Goal: Complete application form: Complete application form

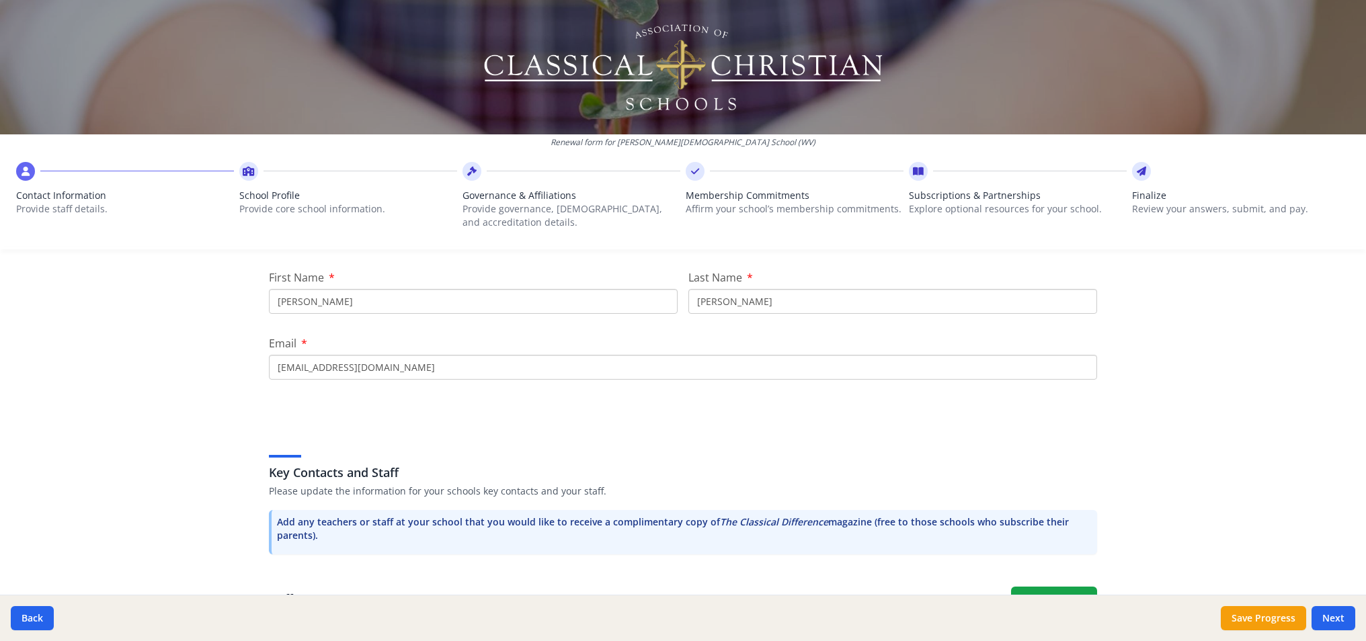
scroll to position [180, 0]
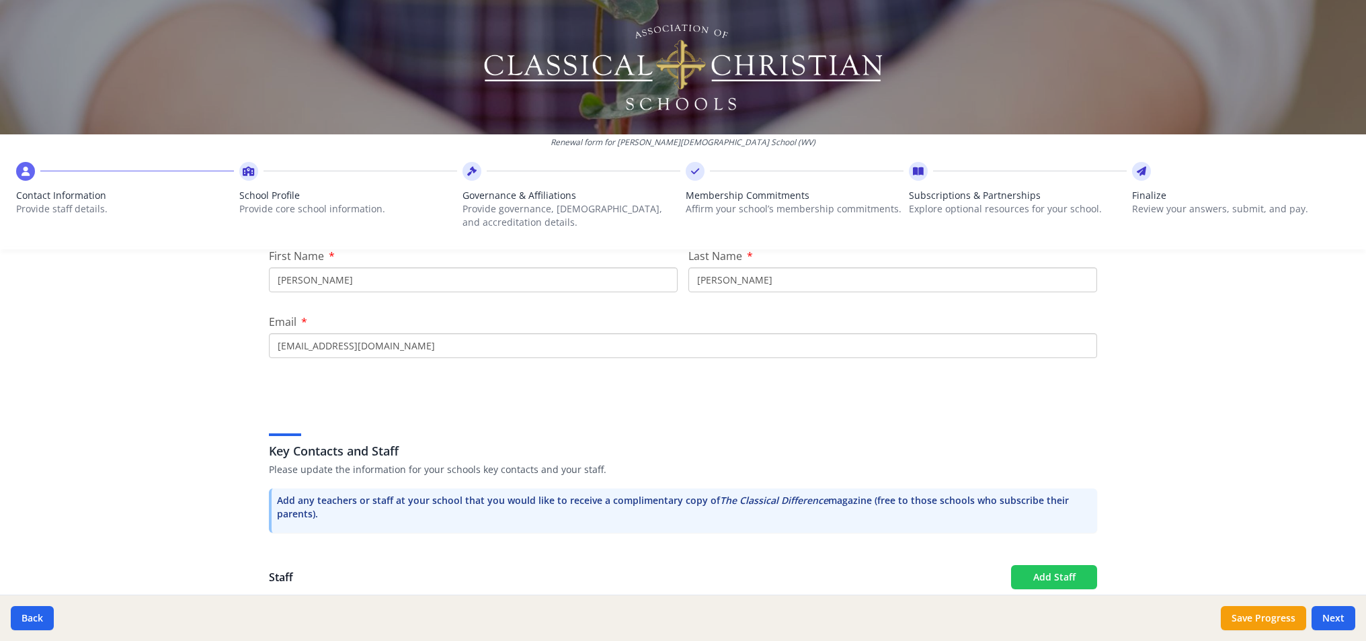
click at [1048, 582] on button "Add Staff" at bounding box center [1054, 578] width 86 height 24
checkbox input "false"
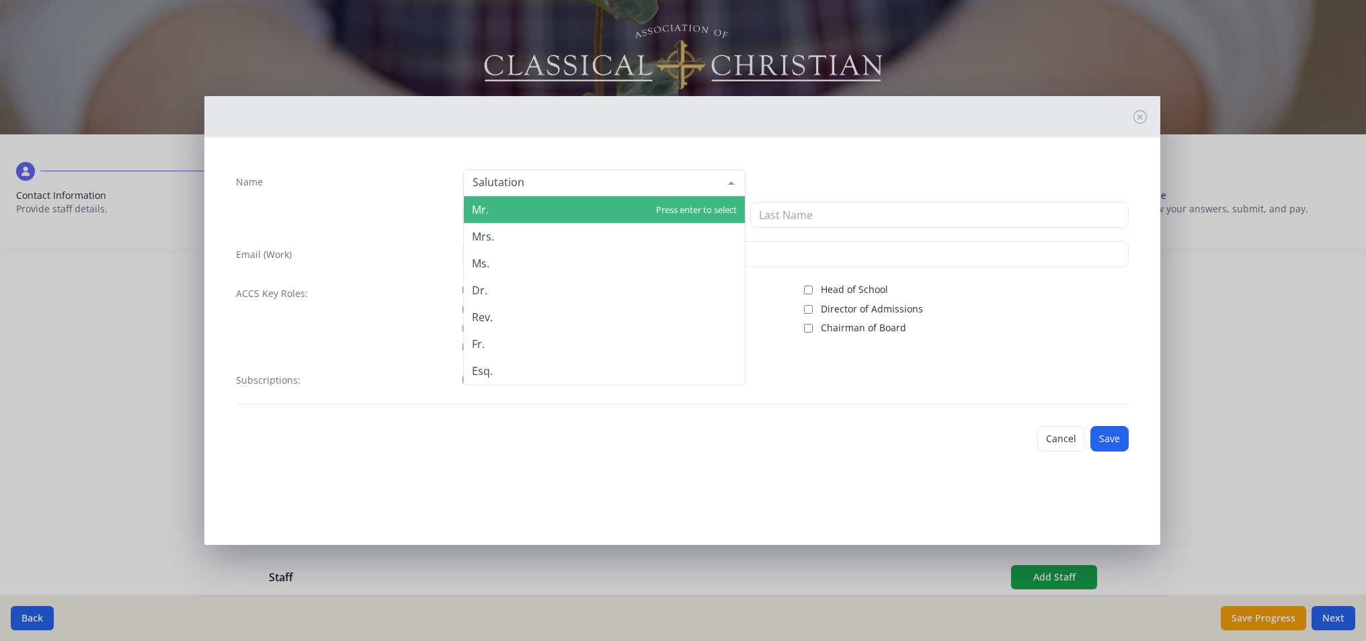
click at [543, 187] on div at bounding box center [604, 182] width 282 height 27
click at [538, 202] on span "Mr." at bounding box center [604, 209] width 281 height 27
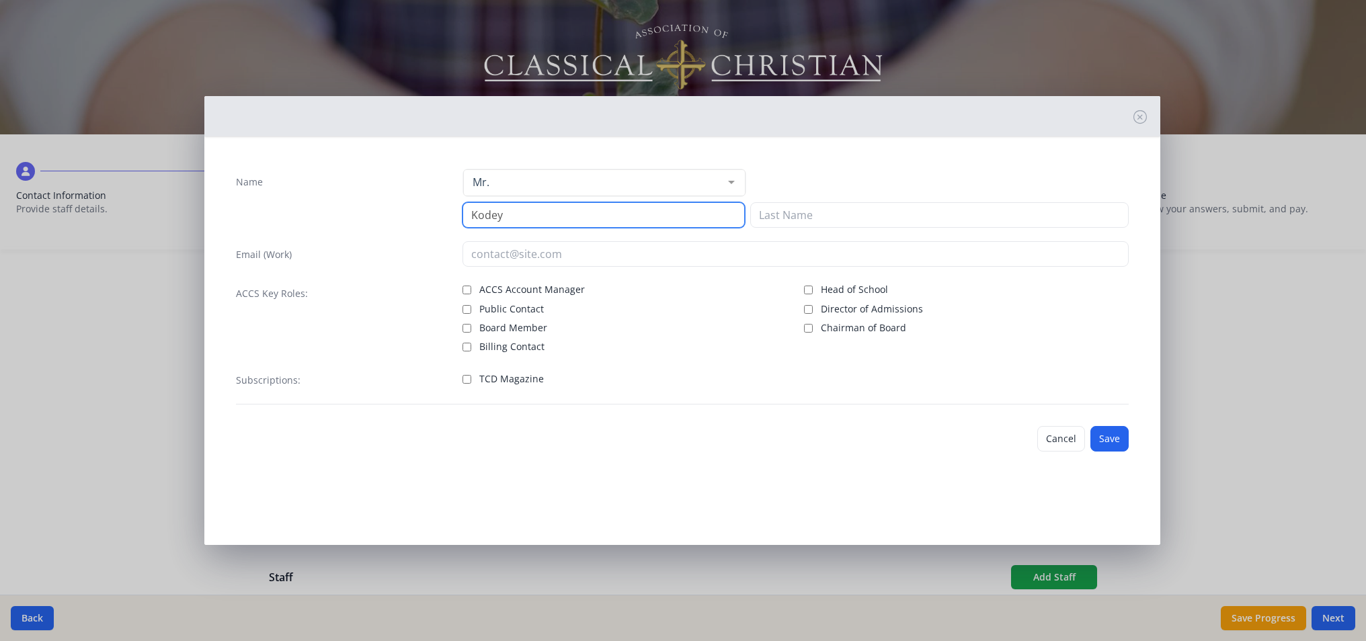
type input "Kodey"
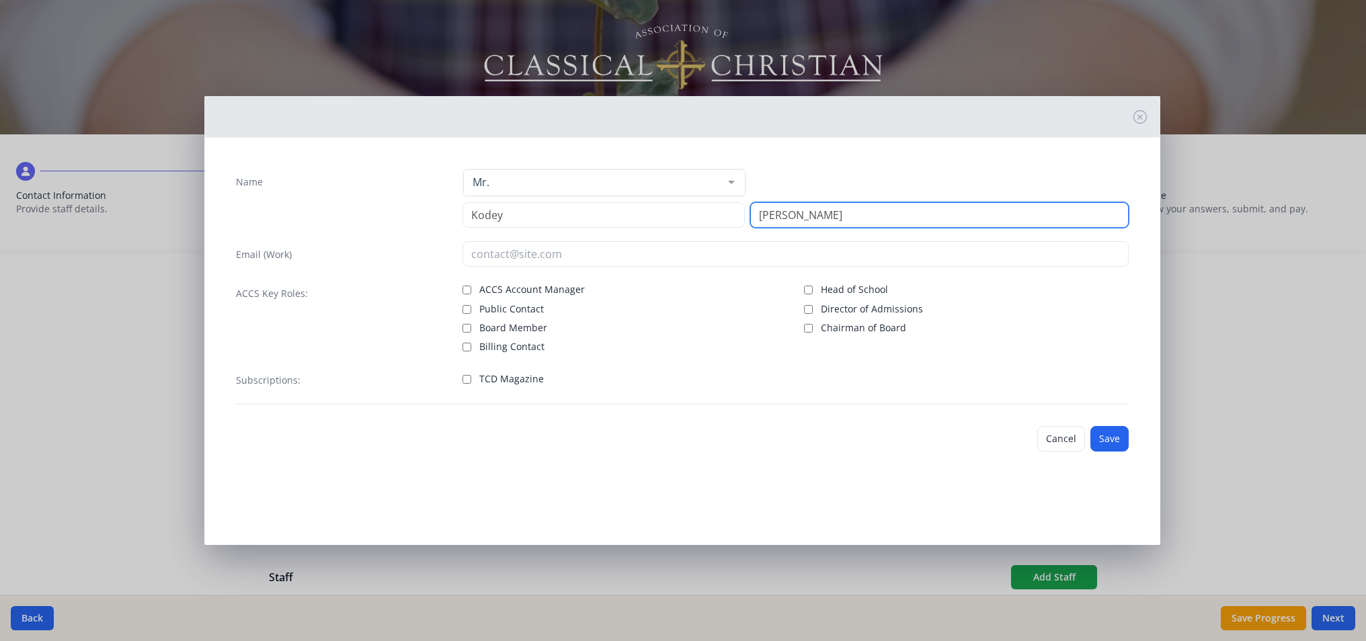
type input "[PERSON_NAME]"
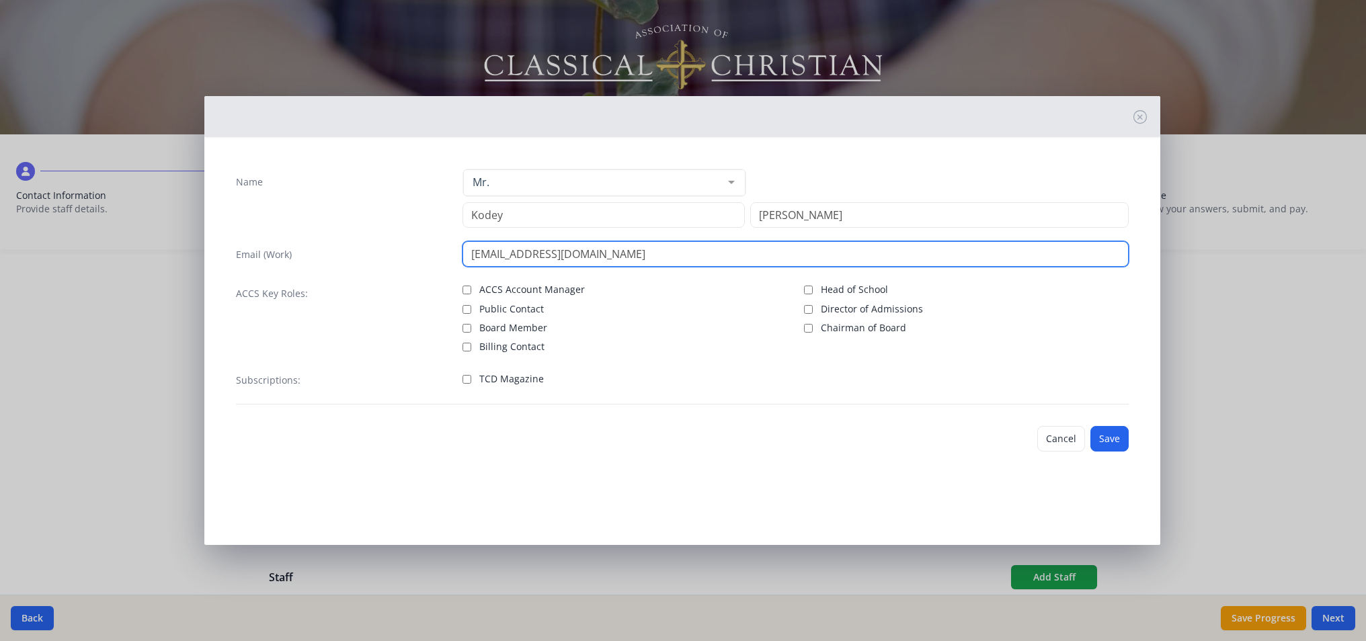
type input "[EMAIL_ADDRESS][DOMAIN_NAME]"
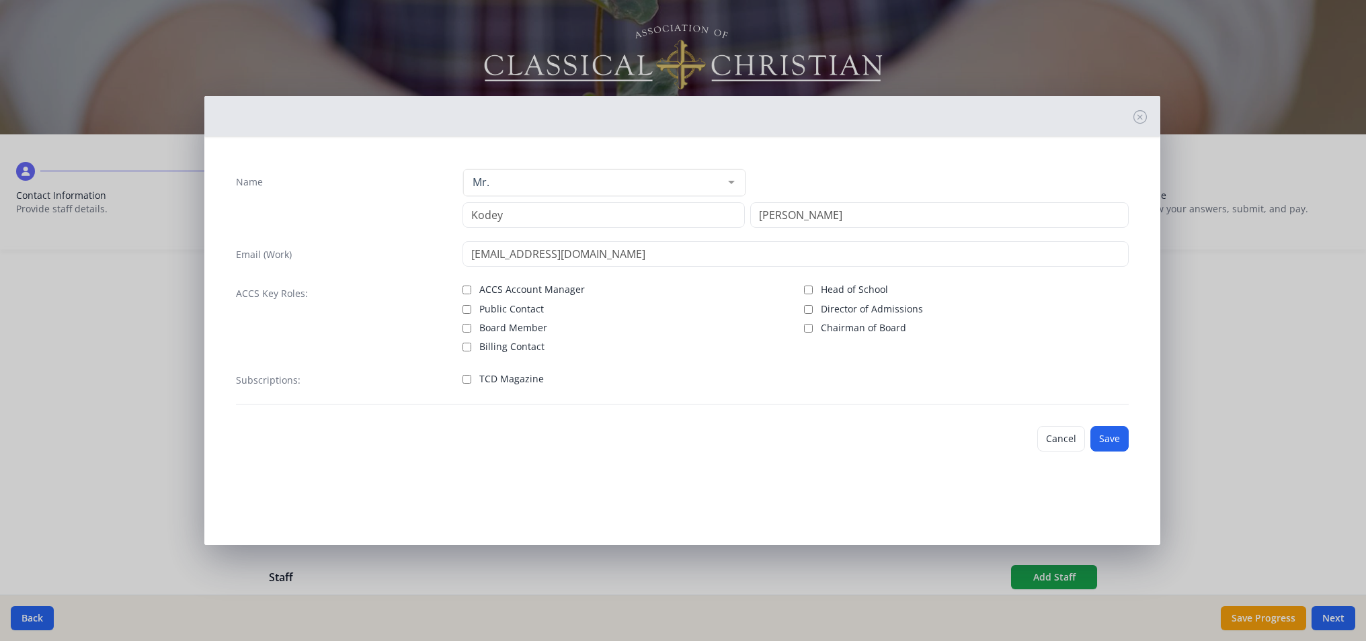
click at [810, 309] on input "Director of Admissions" at bounding box center [808, 309] width 9 height 9
checkbox input "true"
click at [1112, 435] on button "Save" at bounding box center [1110, 439] width 38 height 26
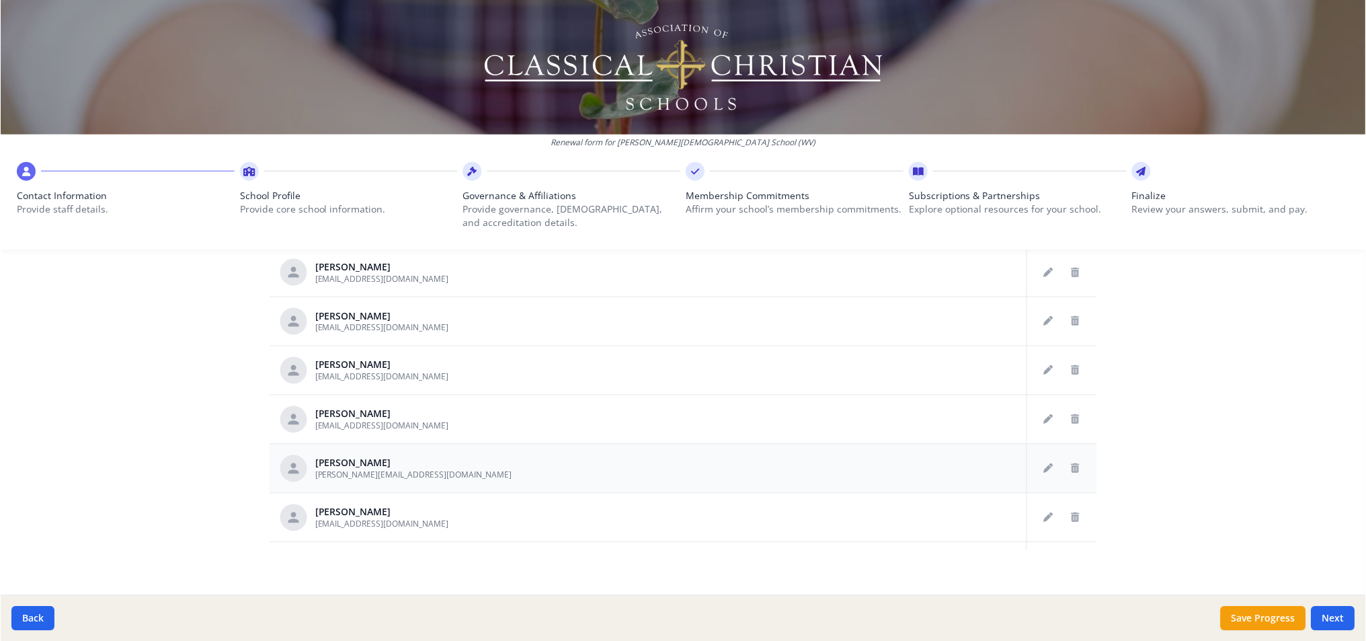
scroll to position [373, 0]
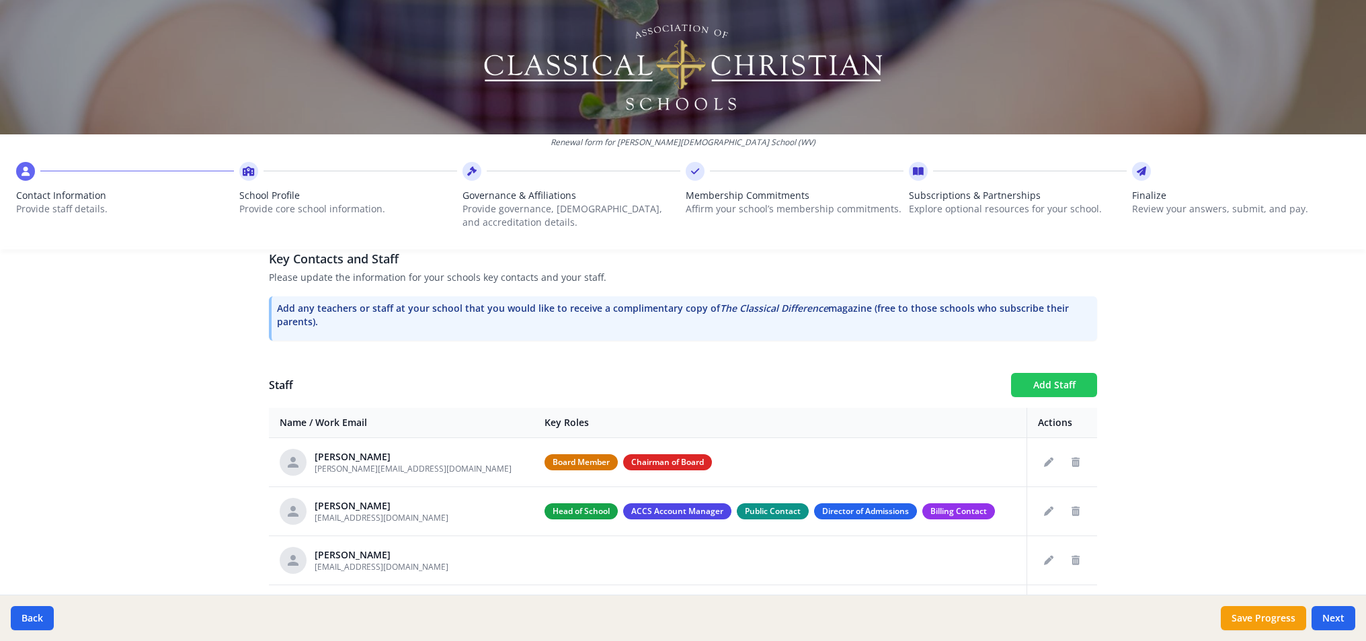
click at [1070, 385] on button "Add Staff" at bounding box center [1054, 385] width 86 height 24
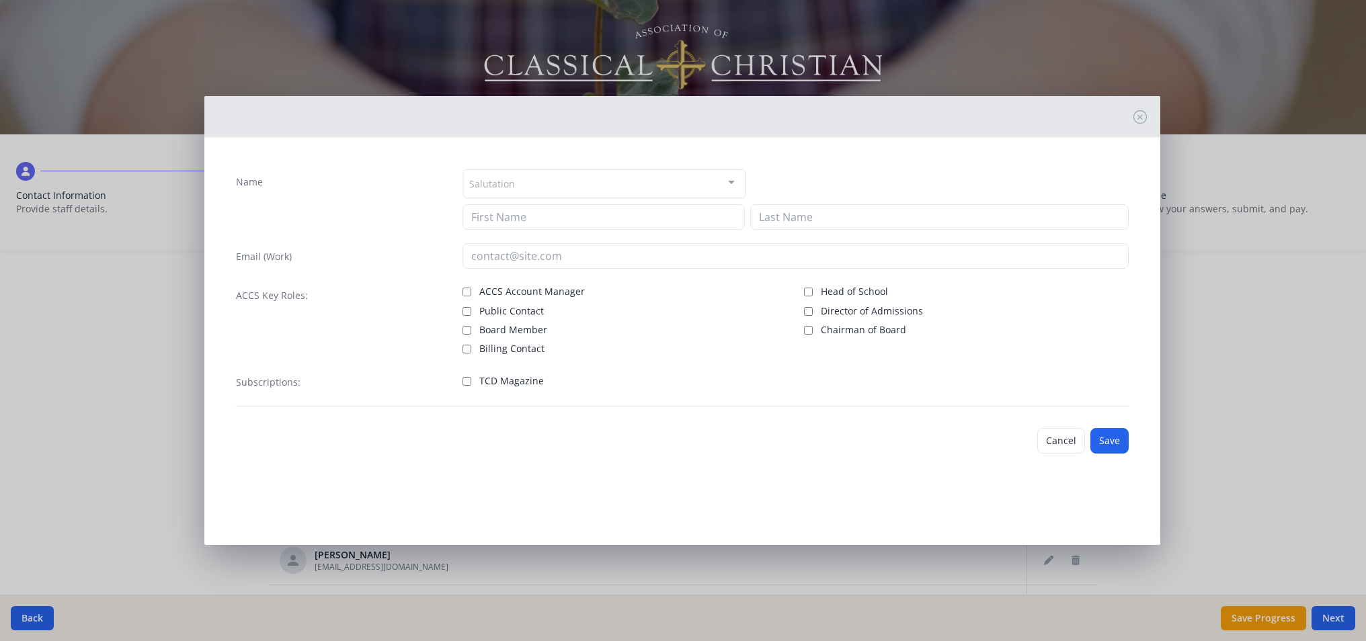
click at [598, 192] on div "Salutation" at bounding box center [604, 183] width 282 height 29
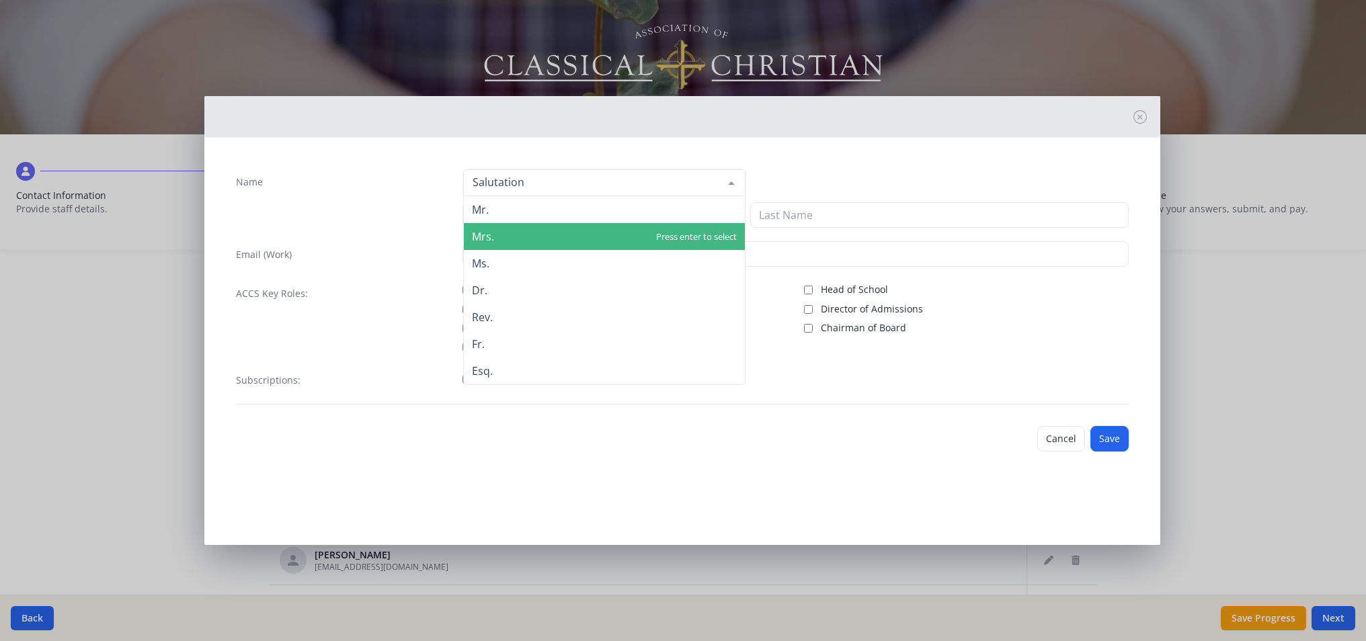
click at [567, 240] on span "Mrs." at bounding box center [604, 236] width 281 height 27
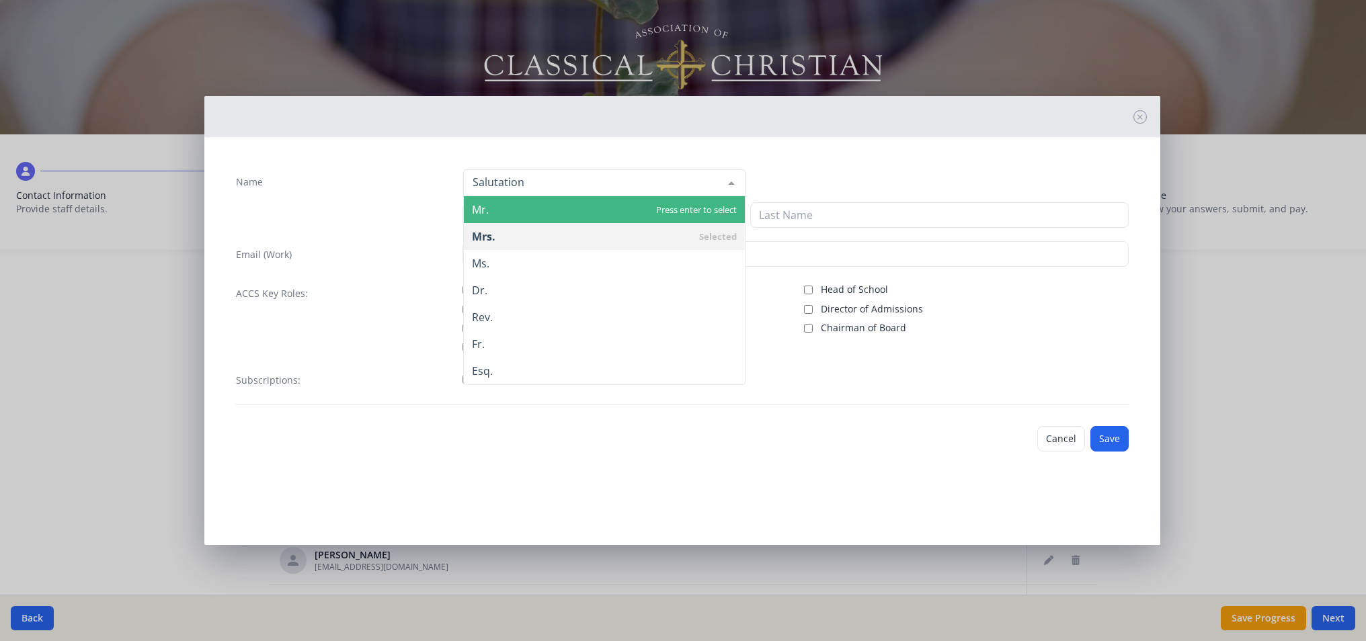
click at [568, 217] on span "Mr." at bounding box center [604, 209] width 281 height 27
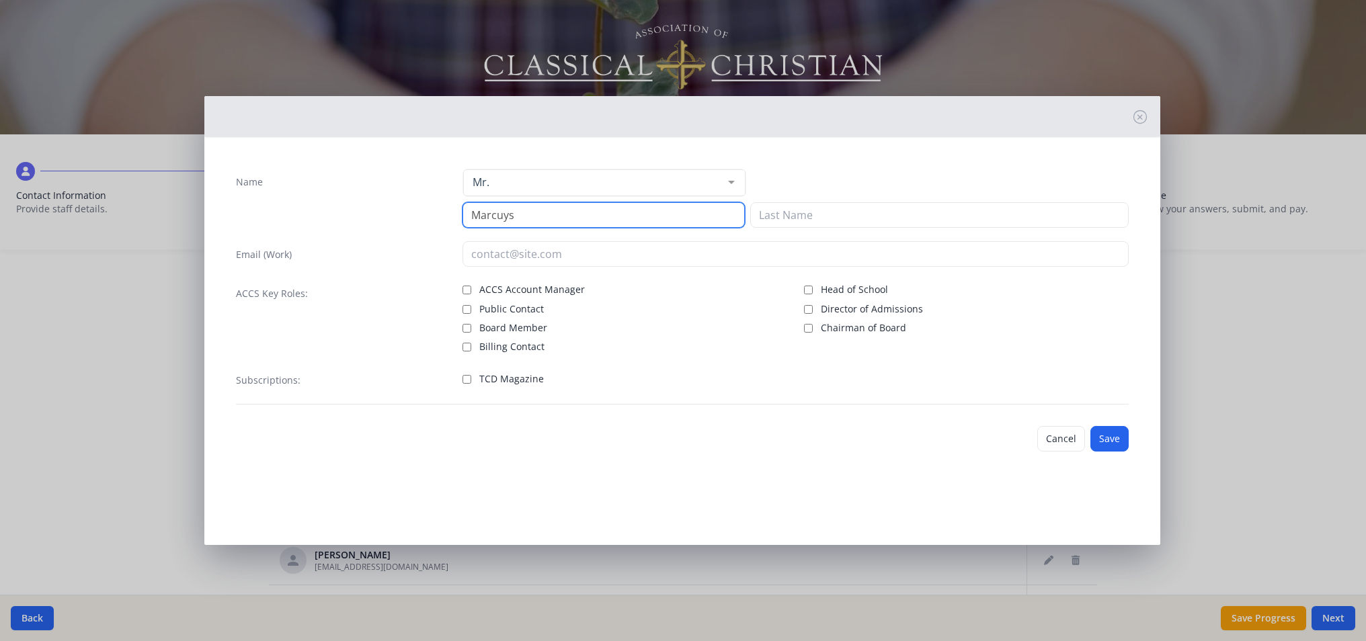
type input "Marcuys"
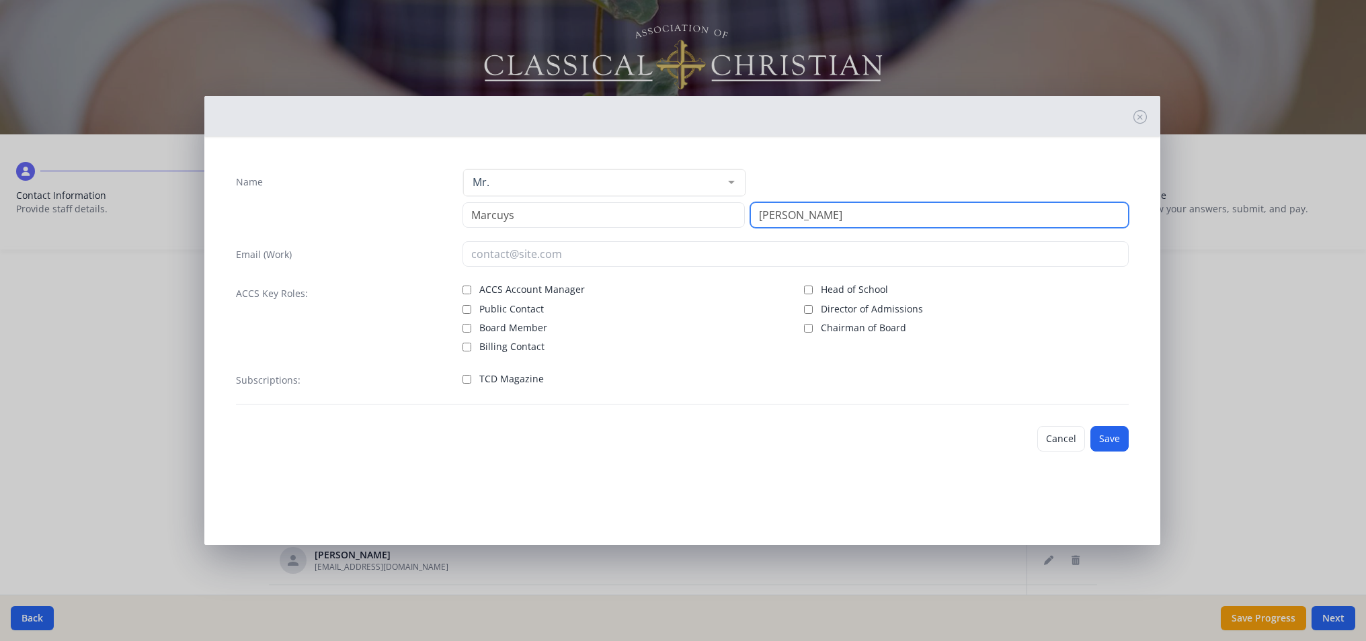
type input "[PERSON_NAME]"
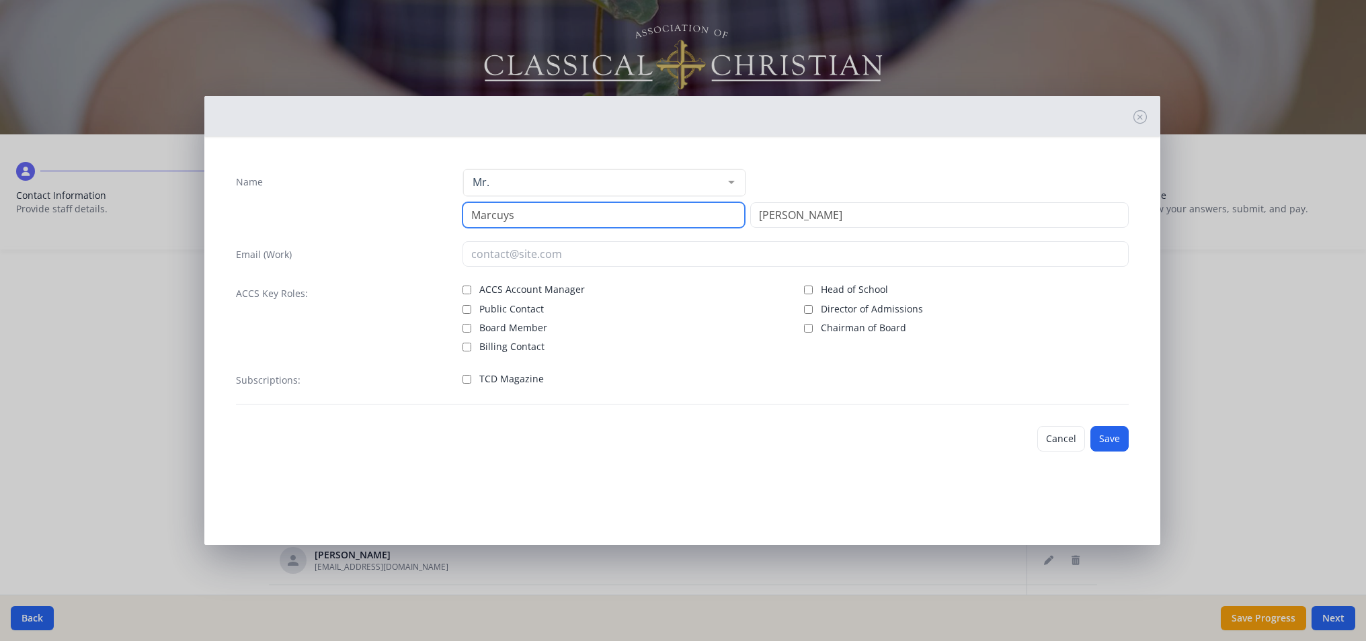
click at [511, 213] on input "Marcuys" at bounding box center [604, 215] width 282 height 26
type input "[PERSON_NAME]"
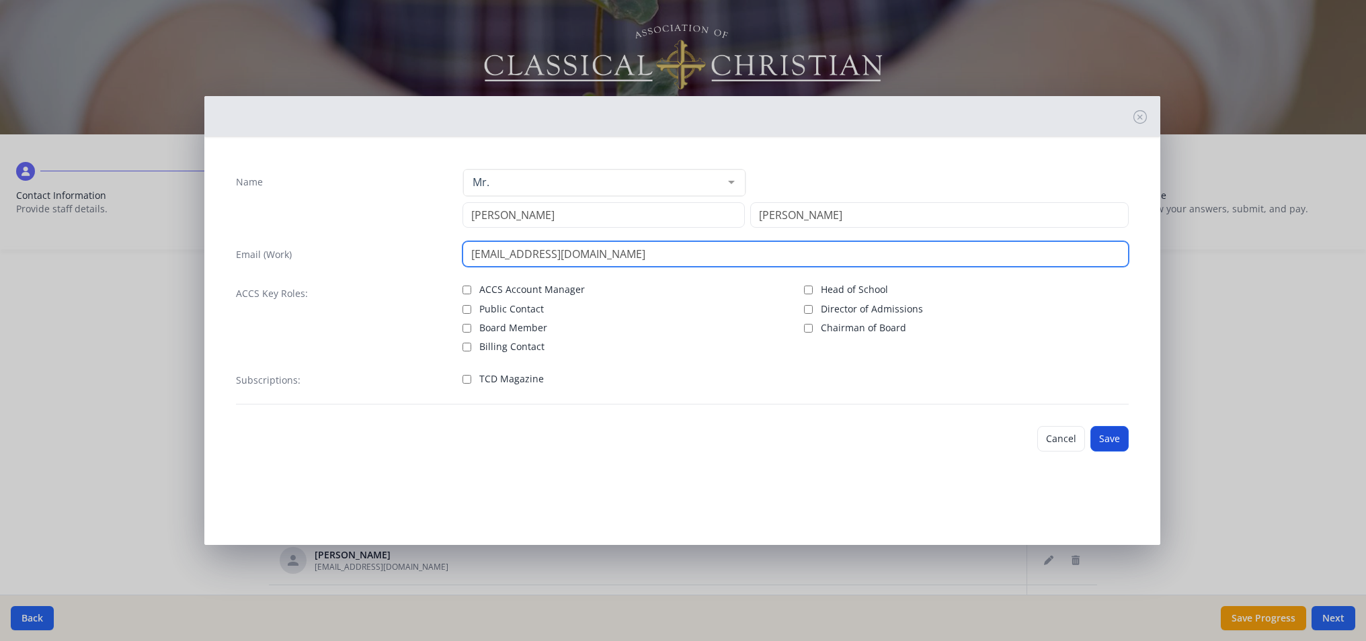
type input "[EMAIL_ADDRESS][DOMAIN_NAME]"
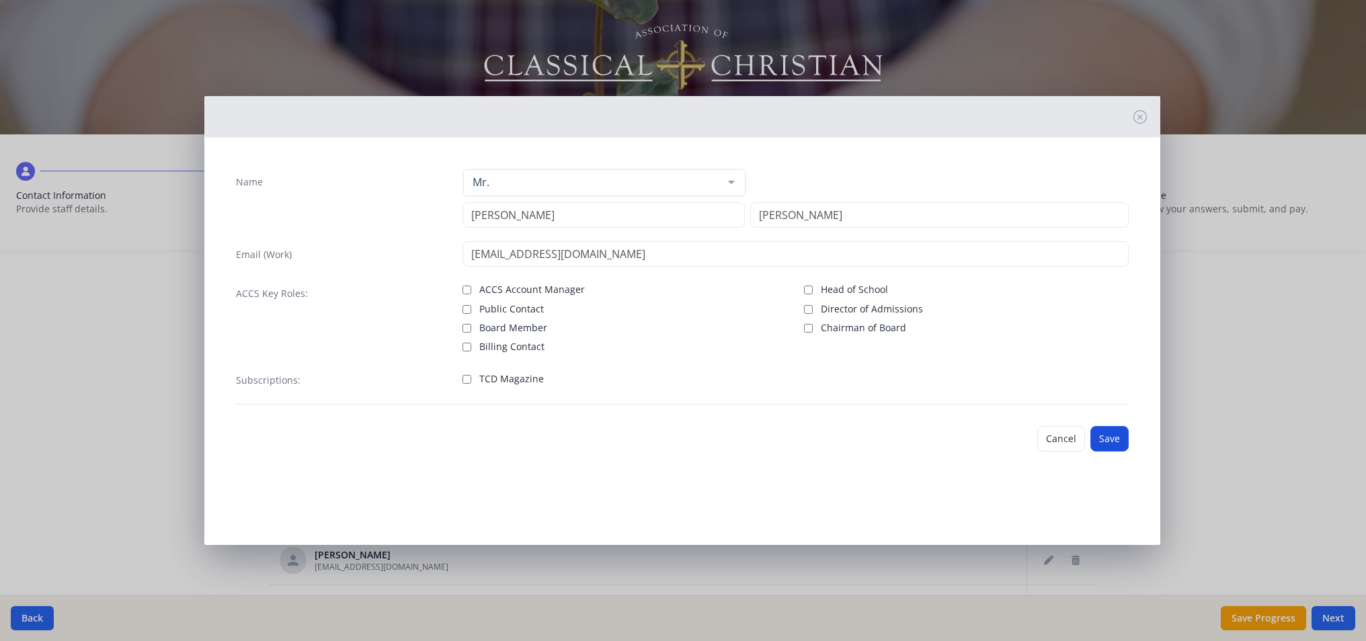
click at [1111, 428] on button "Save" at bounding box center [1110, 439] width 38 height 26
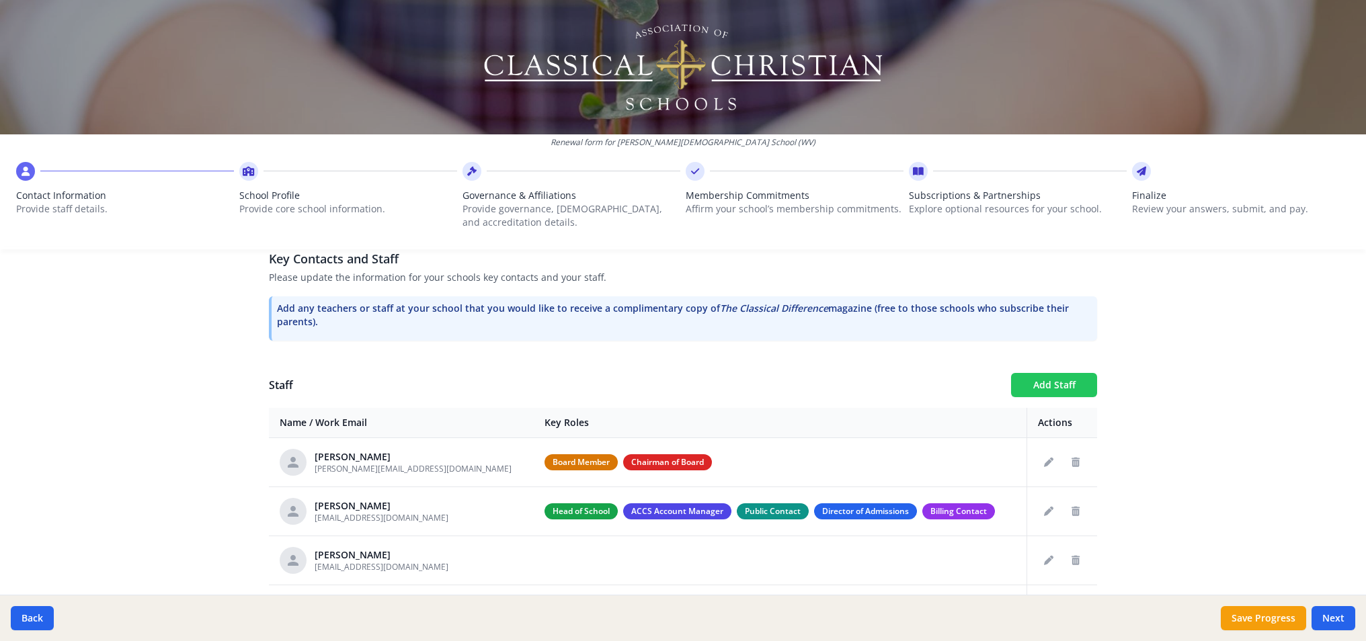
click at [1073, 393] on button "Add Staff" at bounding box center [1054, 385] width 86 height 24
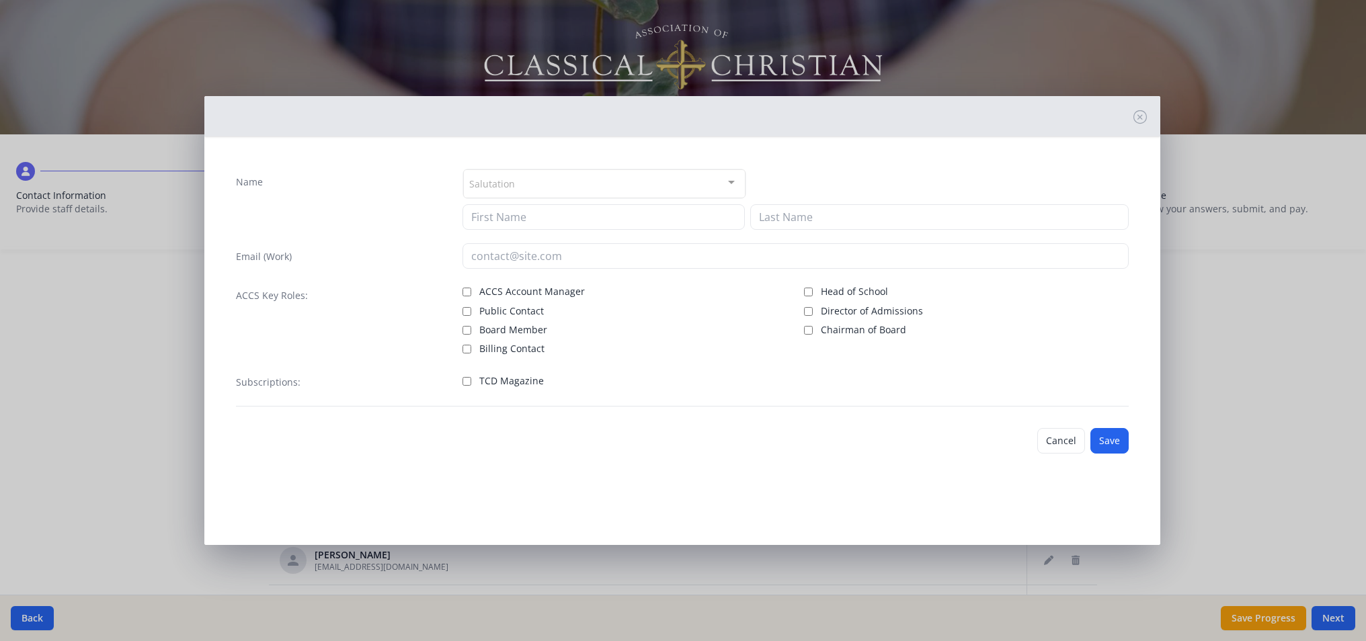
click at [662, 185] on div "Salutation" at bounding box center [604, 183] width 282 height 29
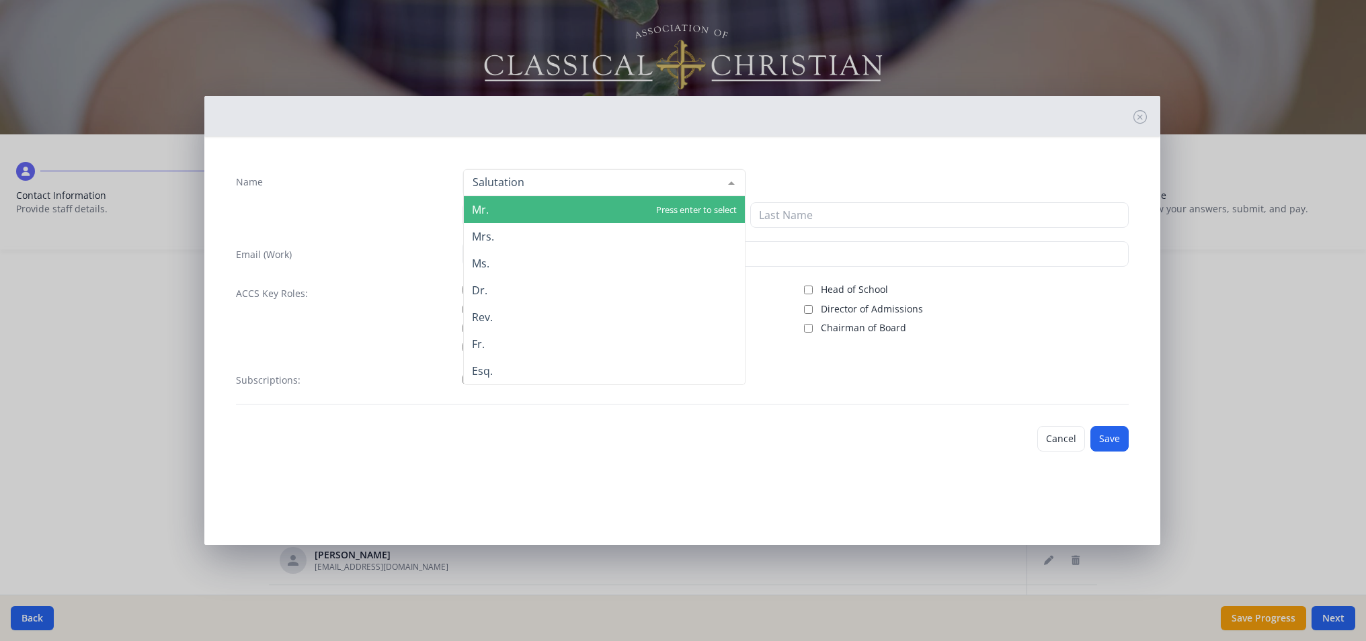
click at [556, 200] on span "Mr." at bounding box center [604, 209] width 281 height 27
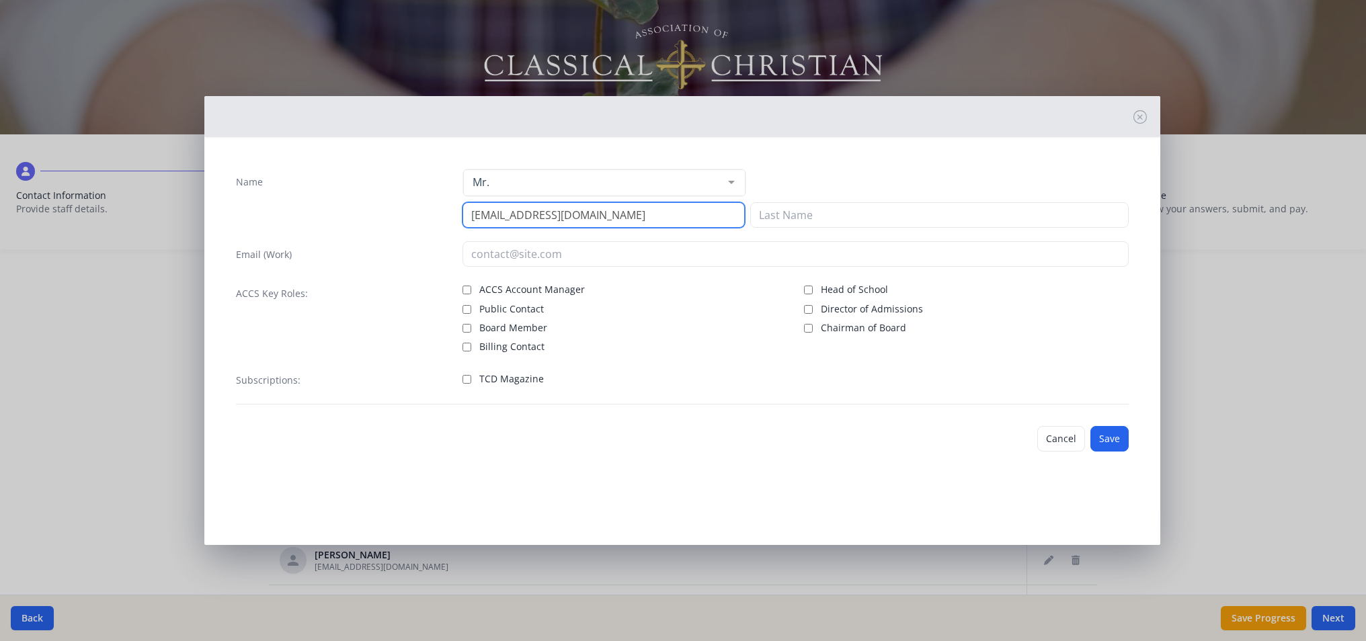
type input "[EMAIL_ADDRESS][DOMAIN_NAME]"
click at [633, 209] on input "[EMAIL_ADDRESS][DOMAIN_NAME]" at bounding box center [604, 215] width 282 height 26
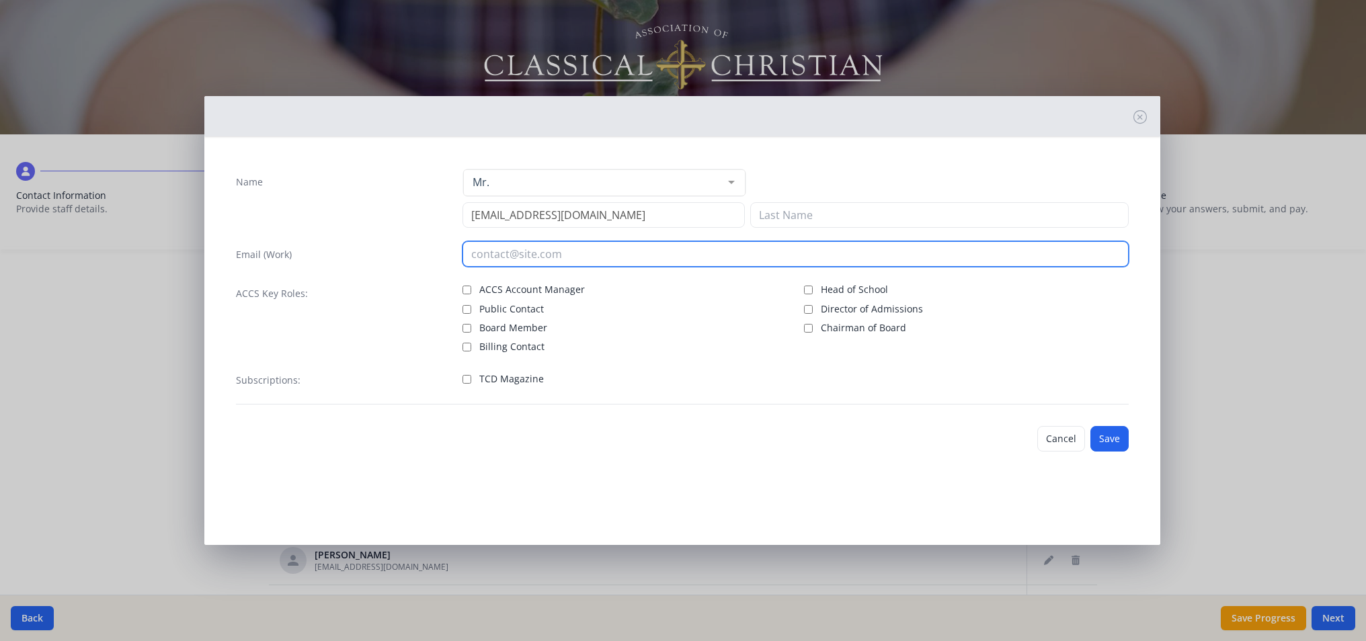
paste input "[EMAIL_ADDRESS][DOMAIN_NAME]"
type input "[EMAIL_ADDRESS][DOMAIN_NAME]"
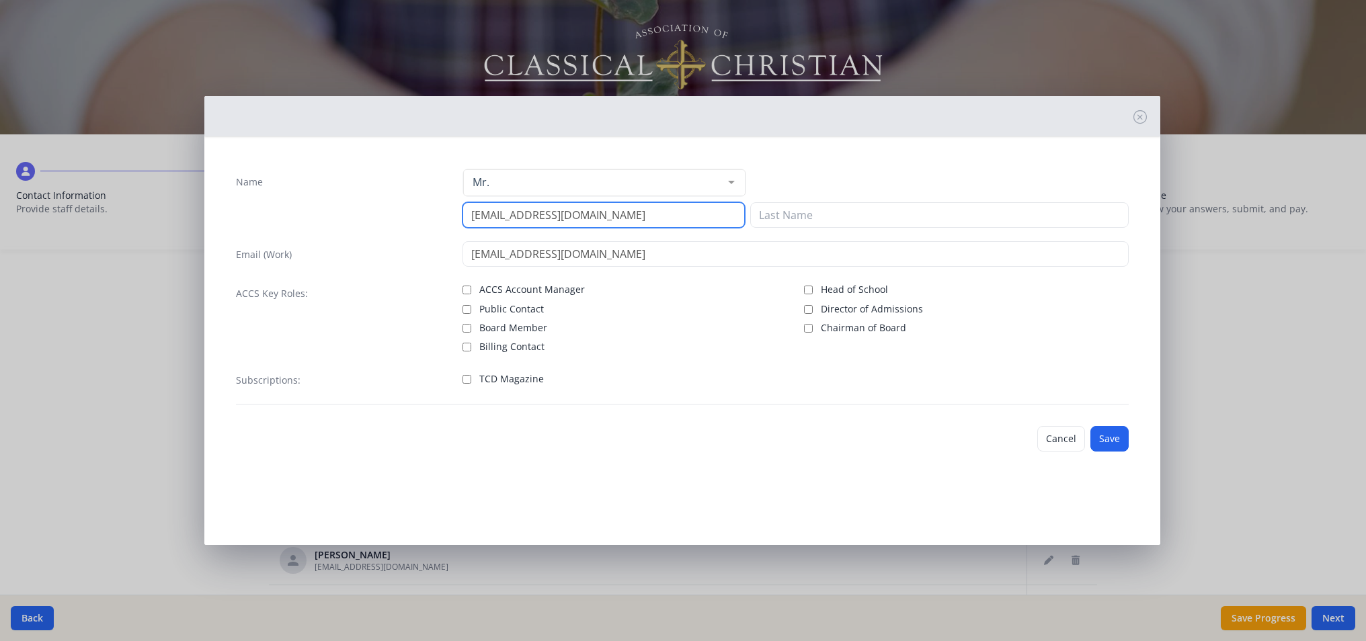
click at [693, 218] on input "[EMAIL_ADDRESS][DOMAIN_NAME]" at bounding box center [604, 215] width 282 height 26
type input "[PERSON_NAME]"
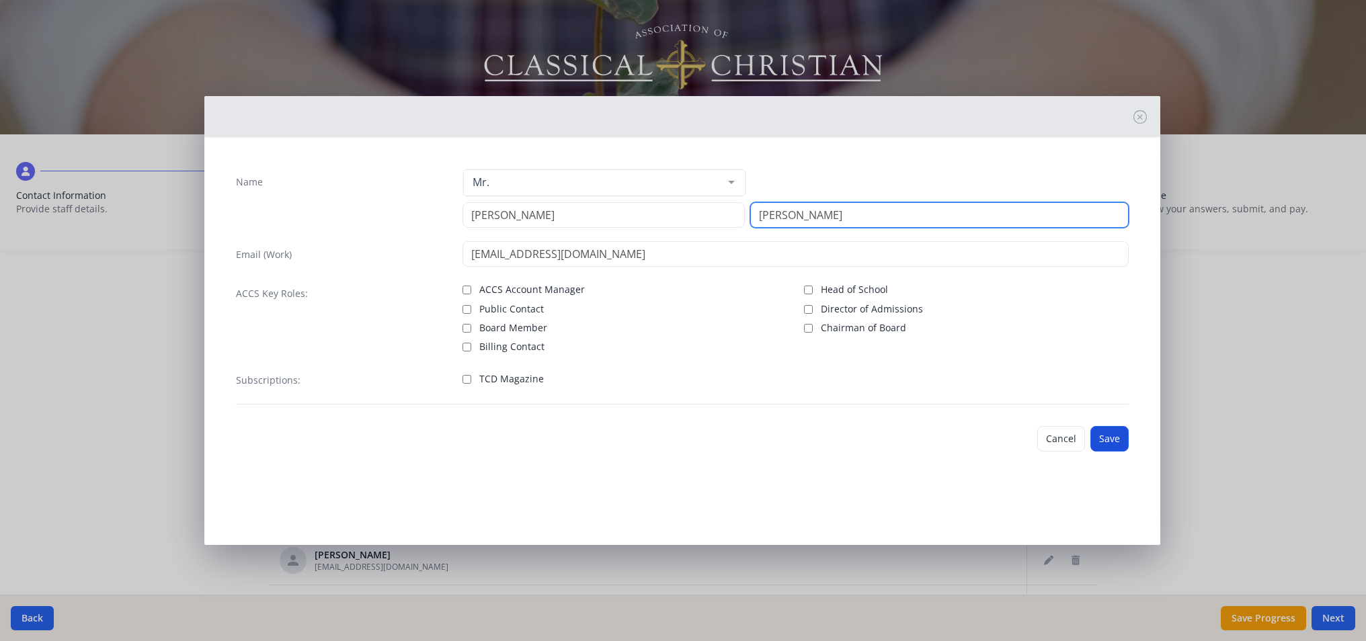
type input "[PERSON_NAME]"
click at [1112, 443] on button "Save" at bounding box center [1110, 439] width 38 height 26
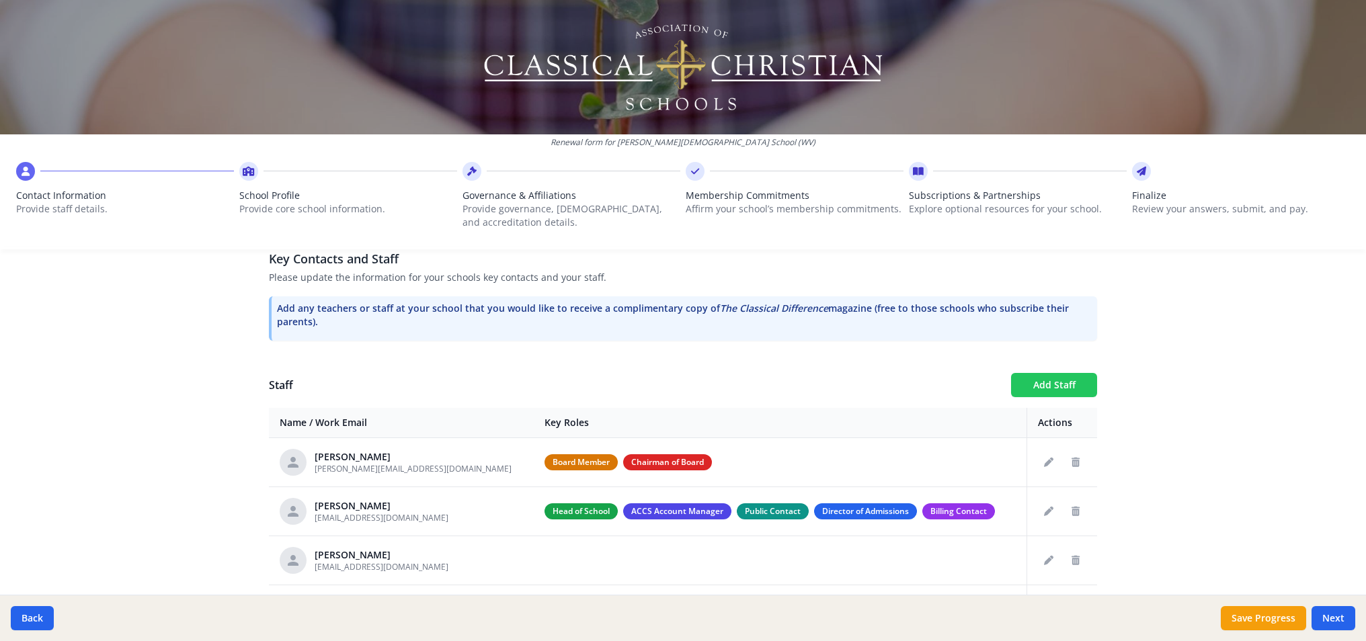
click at [1068, 387] on button "Add Staff" at bounding box center [1054, 385] width 86 height 24
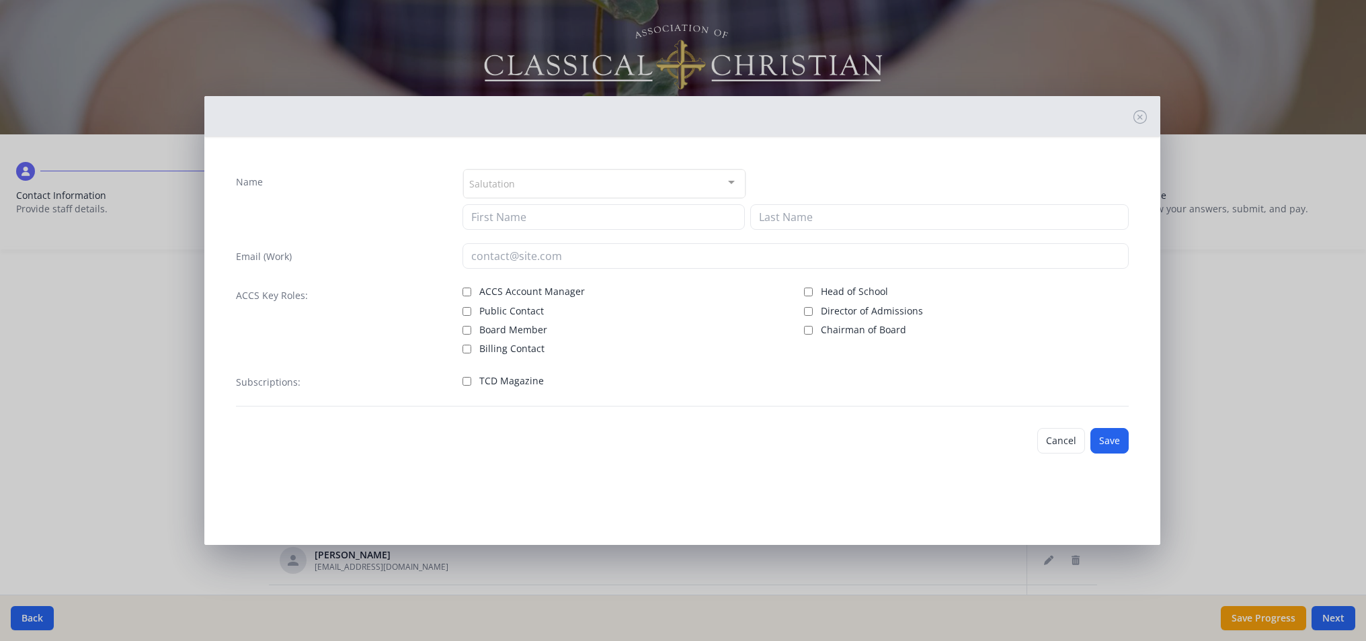
click at [514, 230] on div "Name Salutation Mr. Mrs. Ms. Dr. Rev. Fr. Esq. No elements found. Consider chan…" at bounding box center [682, 288] width 914 height 260
type input "[PERSON_NAME]"
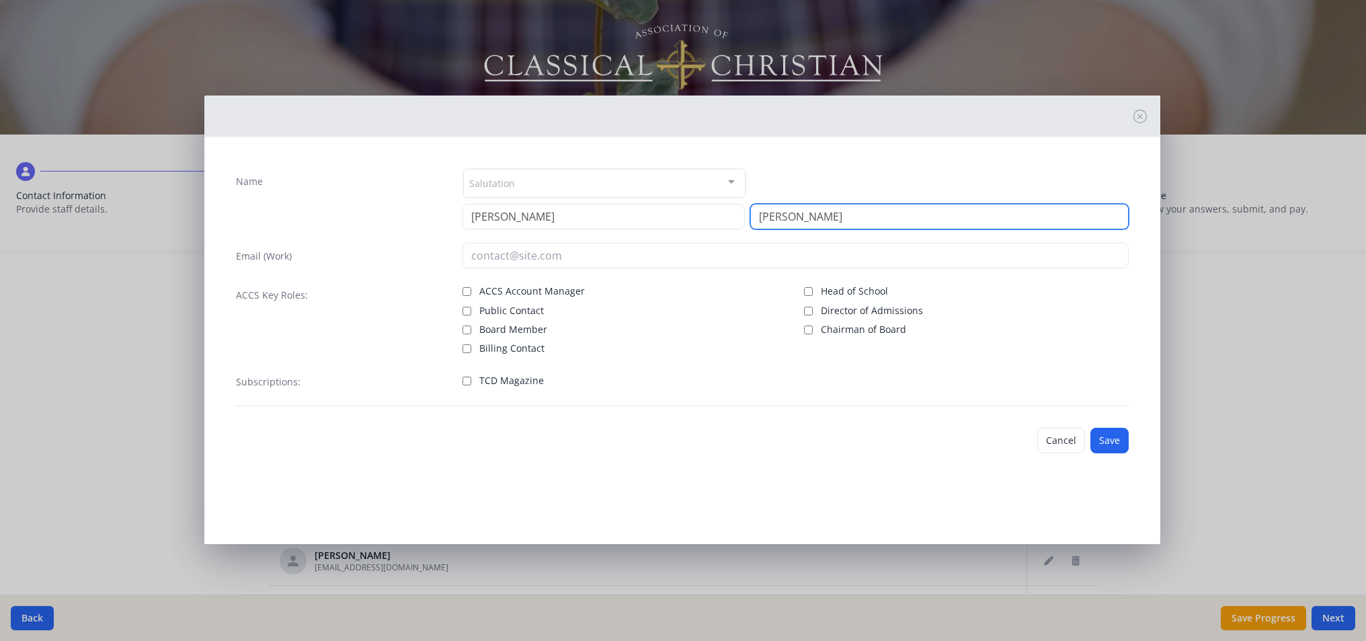
type input "[PERSON_NAME]"
click at [531, 192] on div "Salutation" at bounding box center [604, 183] width 282 height 29
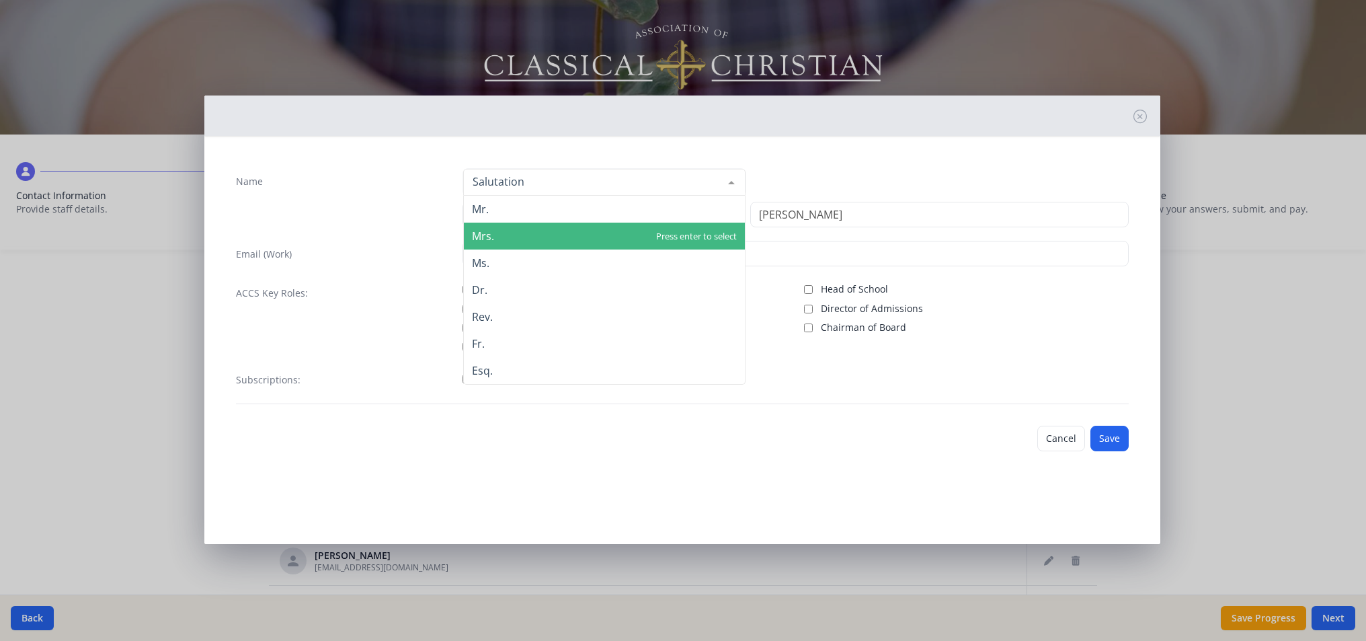
click at [508, 229] on span "Mrs." at bounding box center [604, 236] width 281 height 27
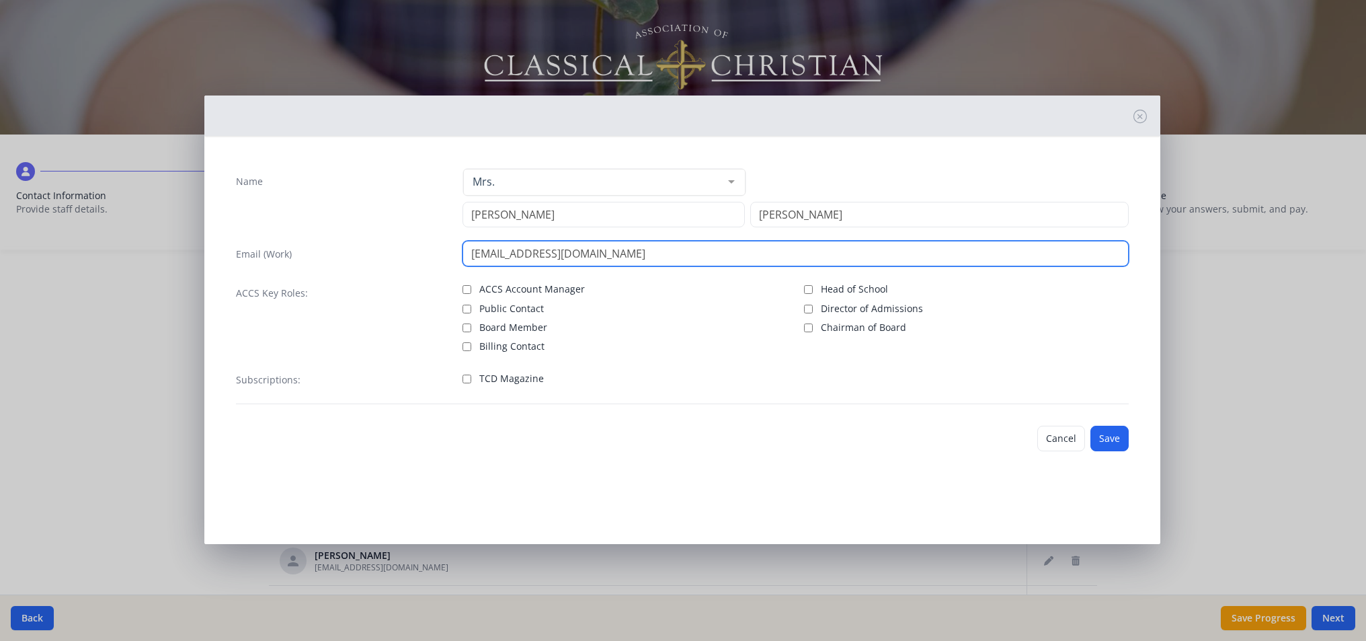
type input "[EMAIL_ADDRESS][DOMAIN_NAME]"
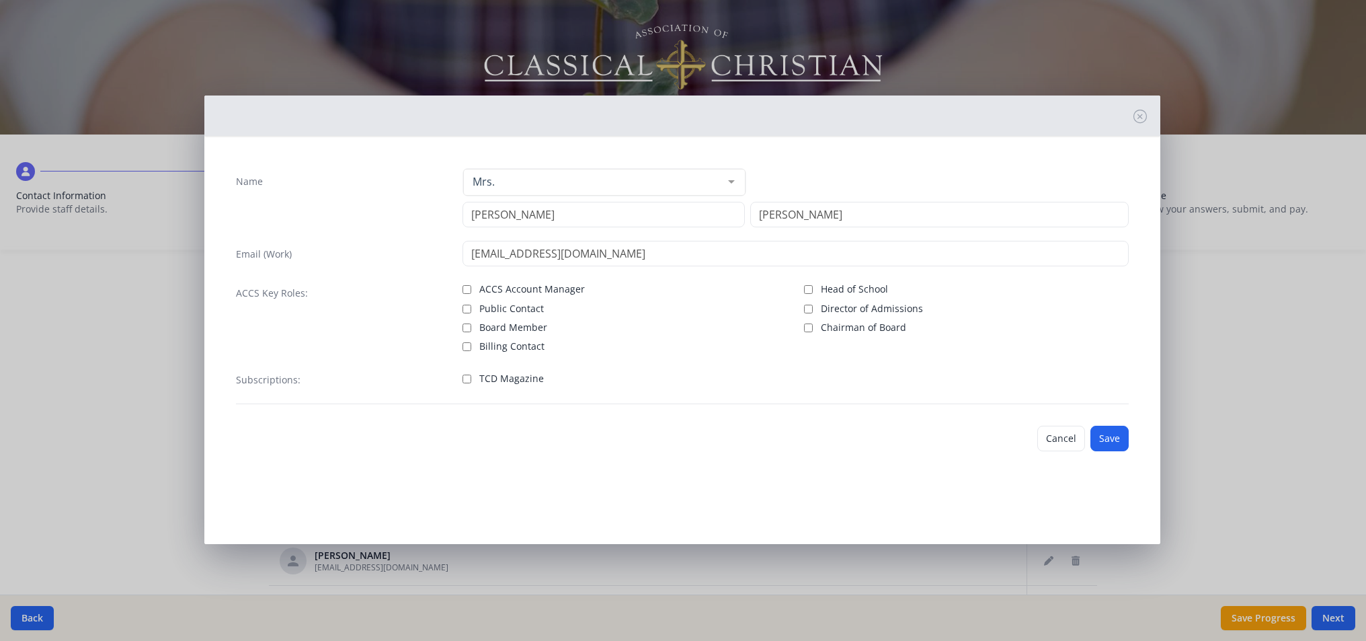
click at [1120, 431] on button "Save" at bounding box center [1110, 439] width 38 height 26
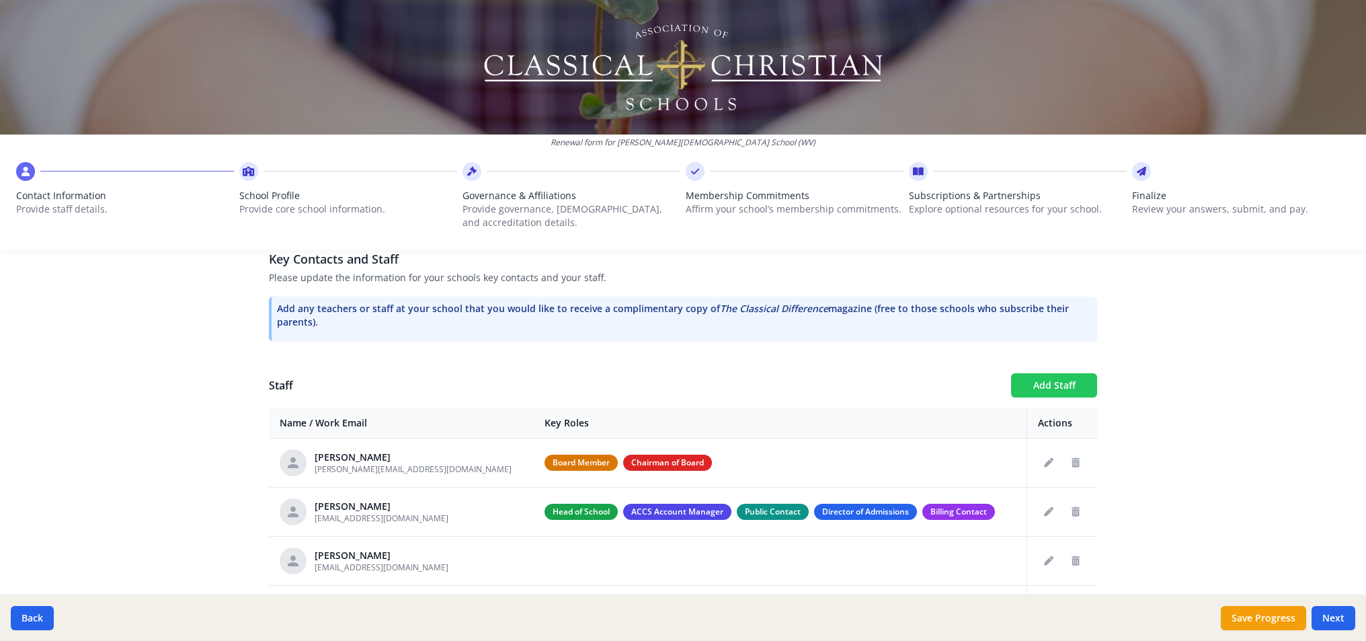
click at [1053, 386] on button "Add Staff" at bounding box center [1054, 385] width 86 height 24
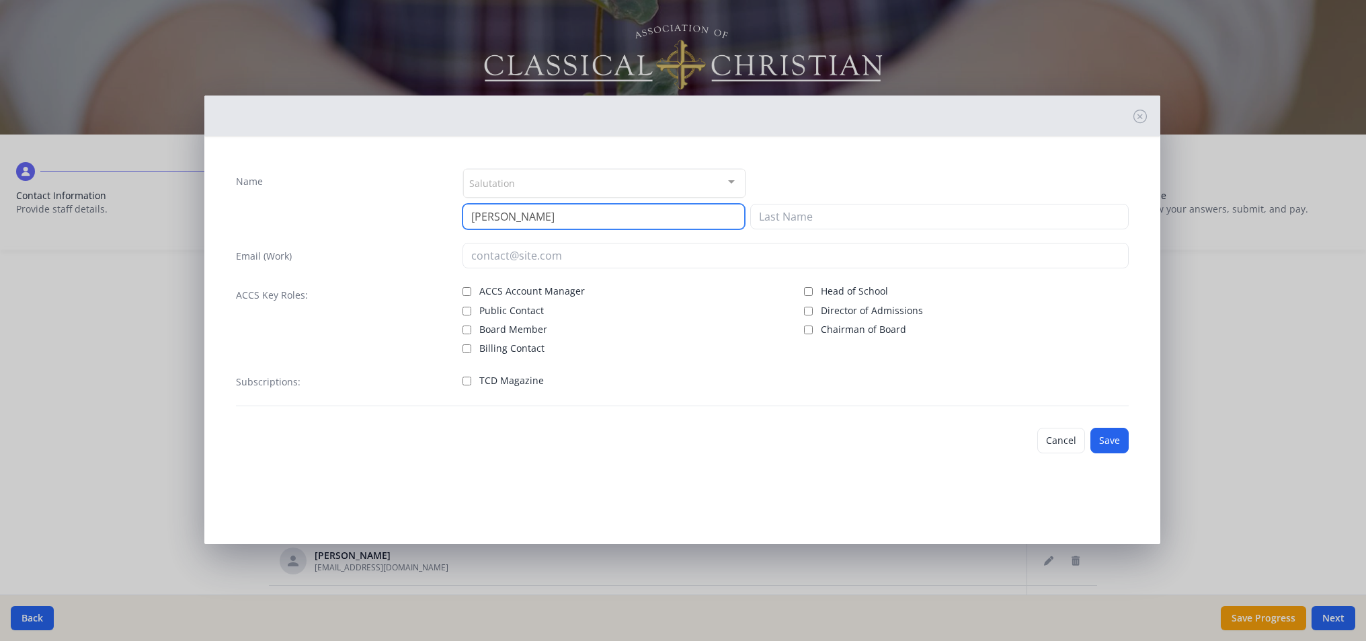
type input "[PERSON_NAME]"
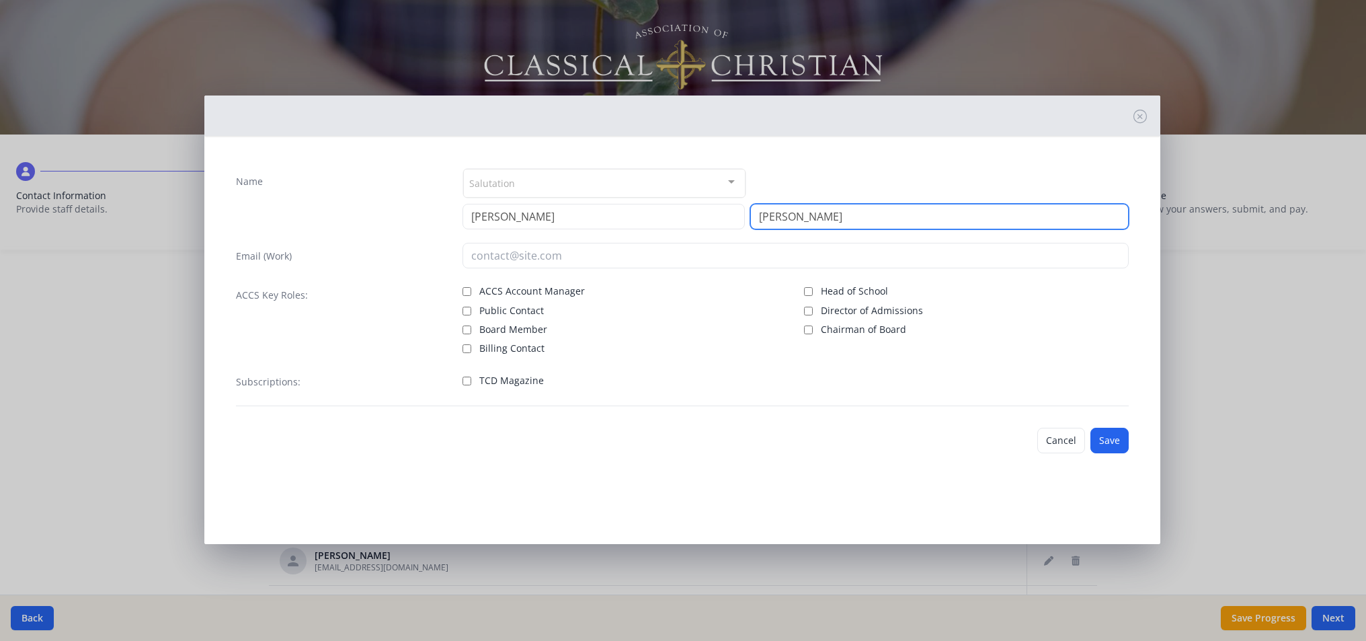
type input "[PERSON_NAME]"
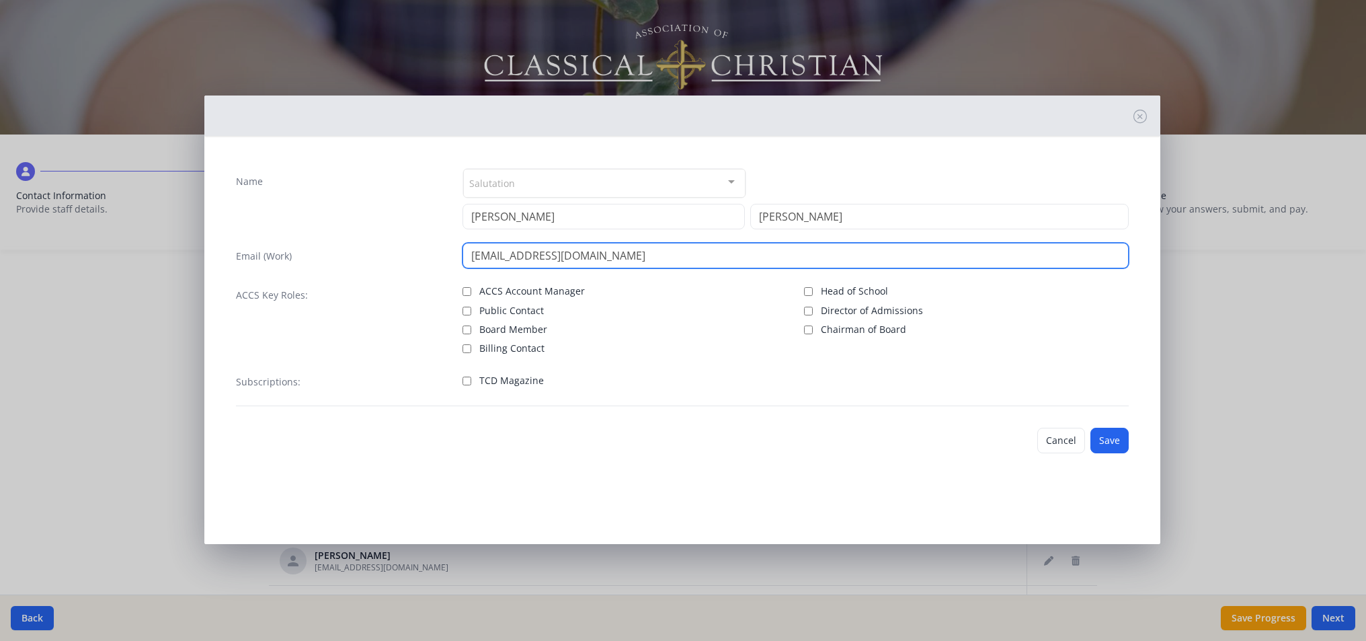
type input "[EMAIL_ADDRESS][DOMAIN_NAME]"
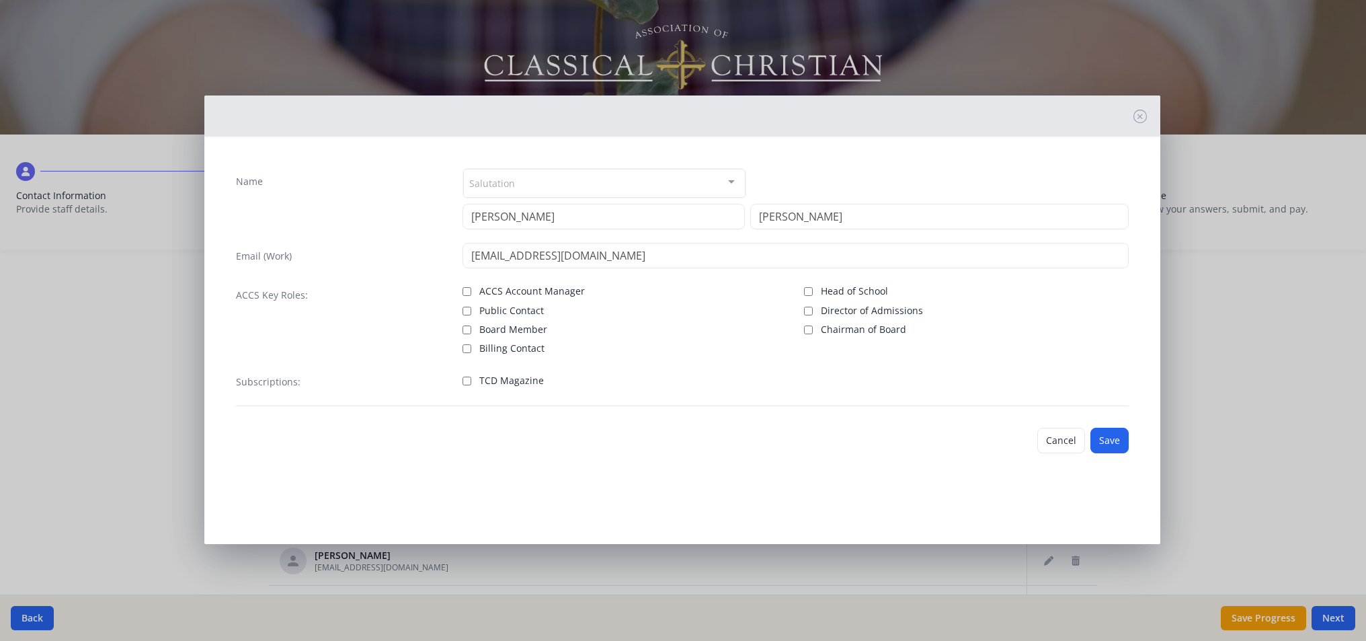
click at [514, 180] on div "Salutation" at bounding box center [604, 183] width 282 height 29
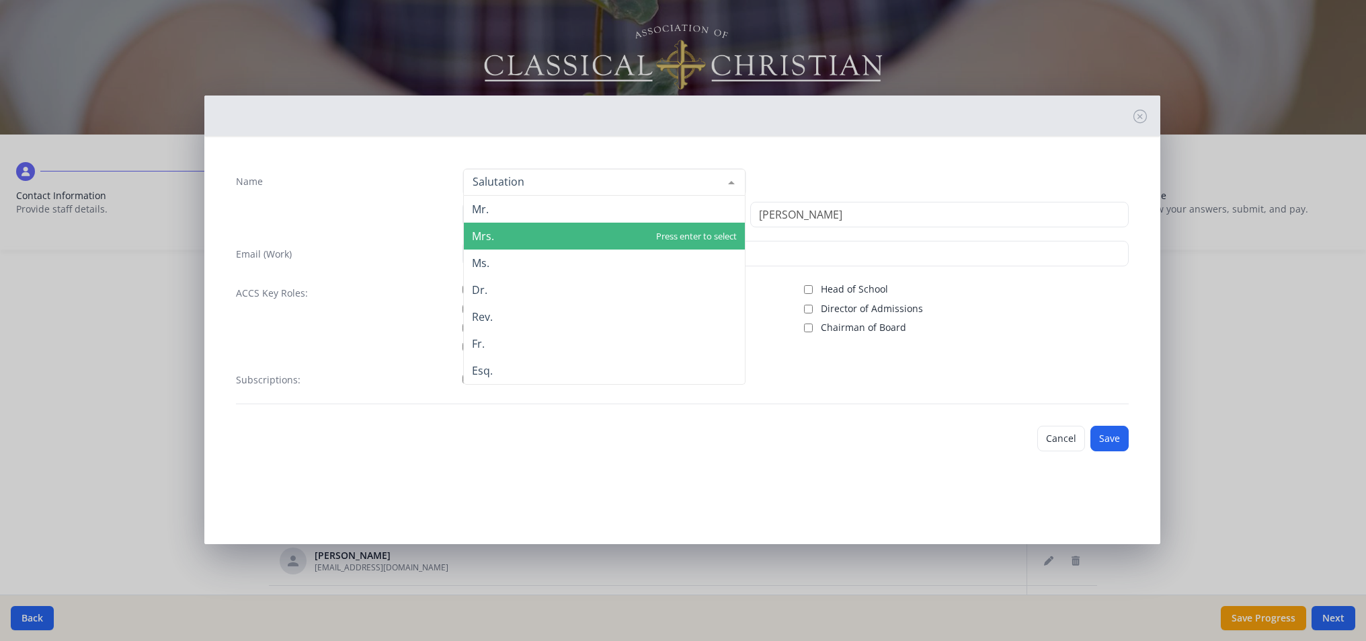
click at [516, 227] on span "Mrs." at bounding box center [604, 236] width 281 height 27
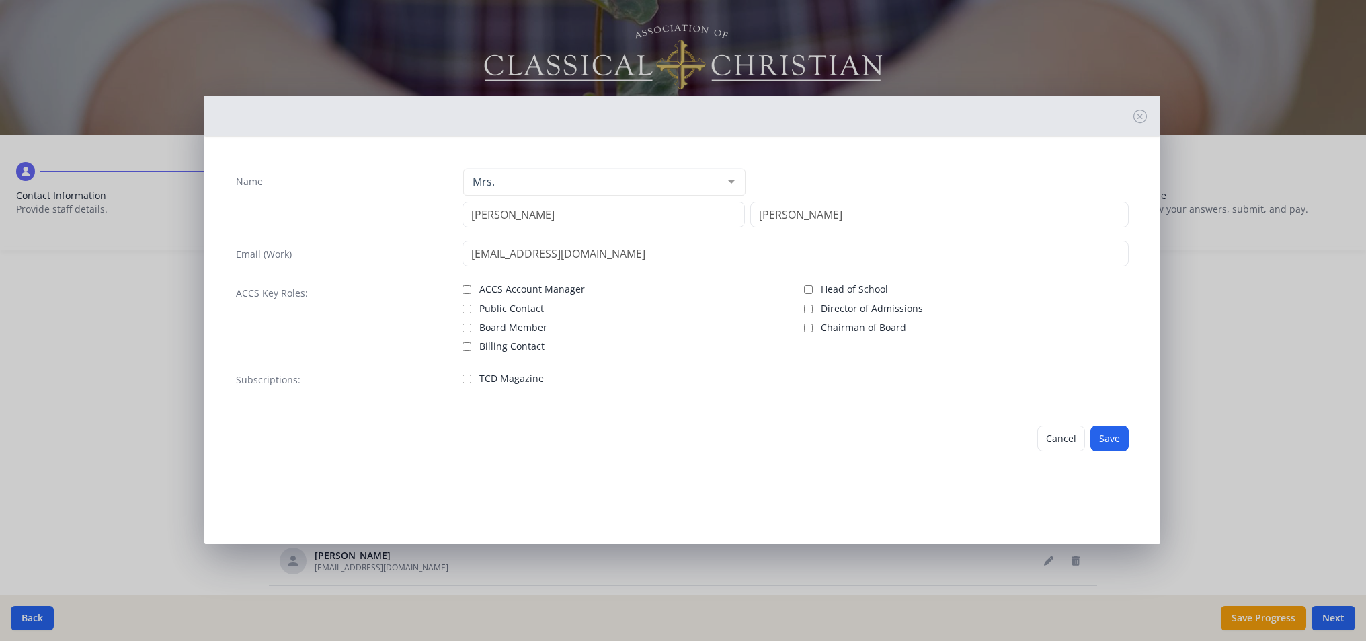
click at [1130, 449] on div "Cancel Save" at bounding box center [682, 438] width 914 height 47
click at [1131, 449] on div "Cancel Save" at bounding box center [682, 438] width 914 height 47
click at [1103, 442] on button "Save" at bounding box center [1110, 439] width 38 height 26
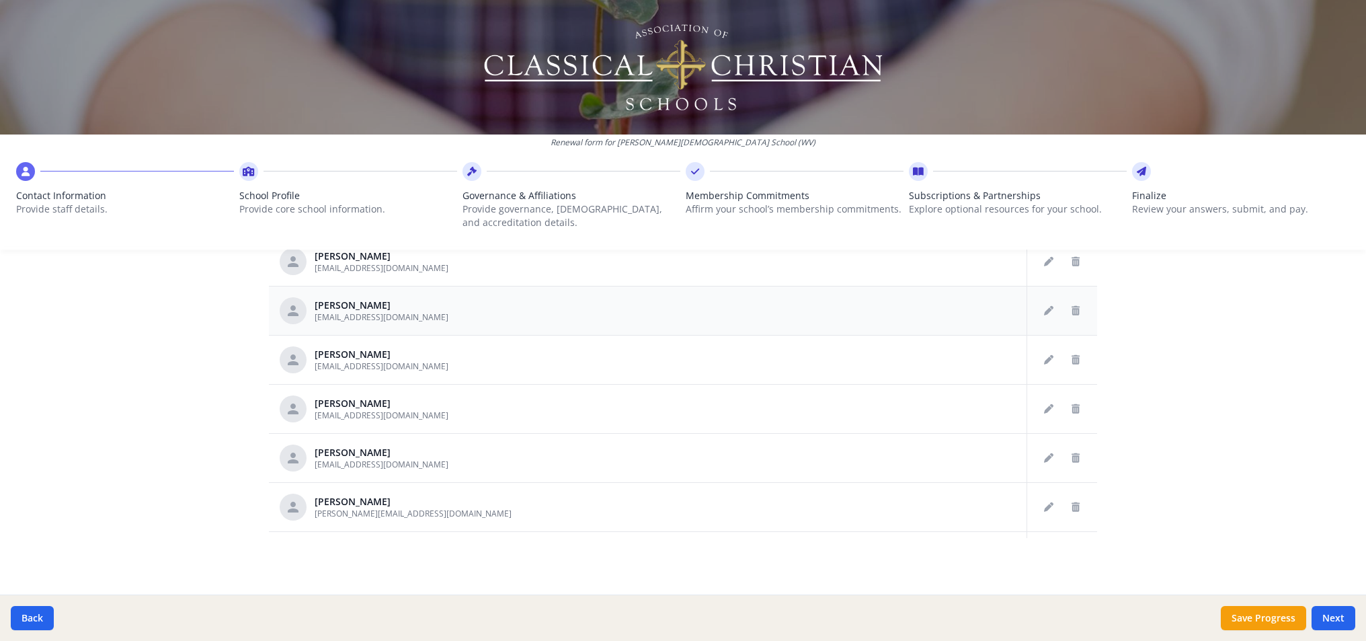
scroll to position [40, 0]
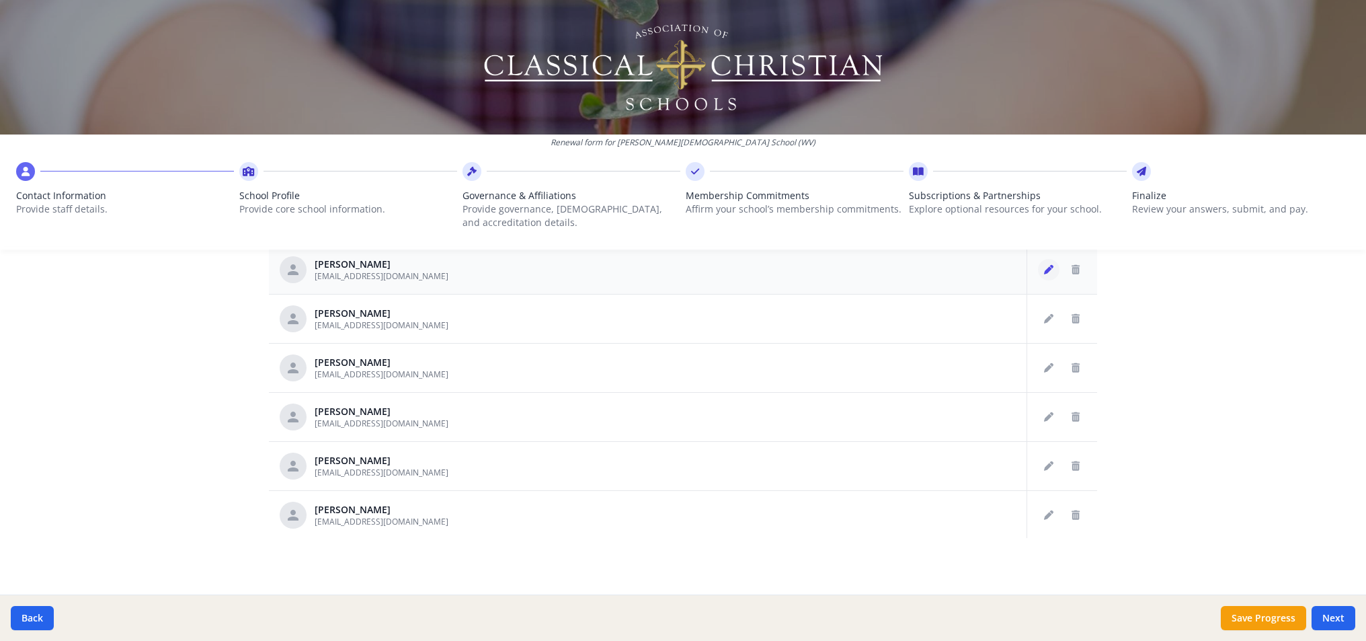
click at [1038, 270] on button "Edit staff" at bounding box center [1049, 270] width 22 height 22
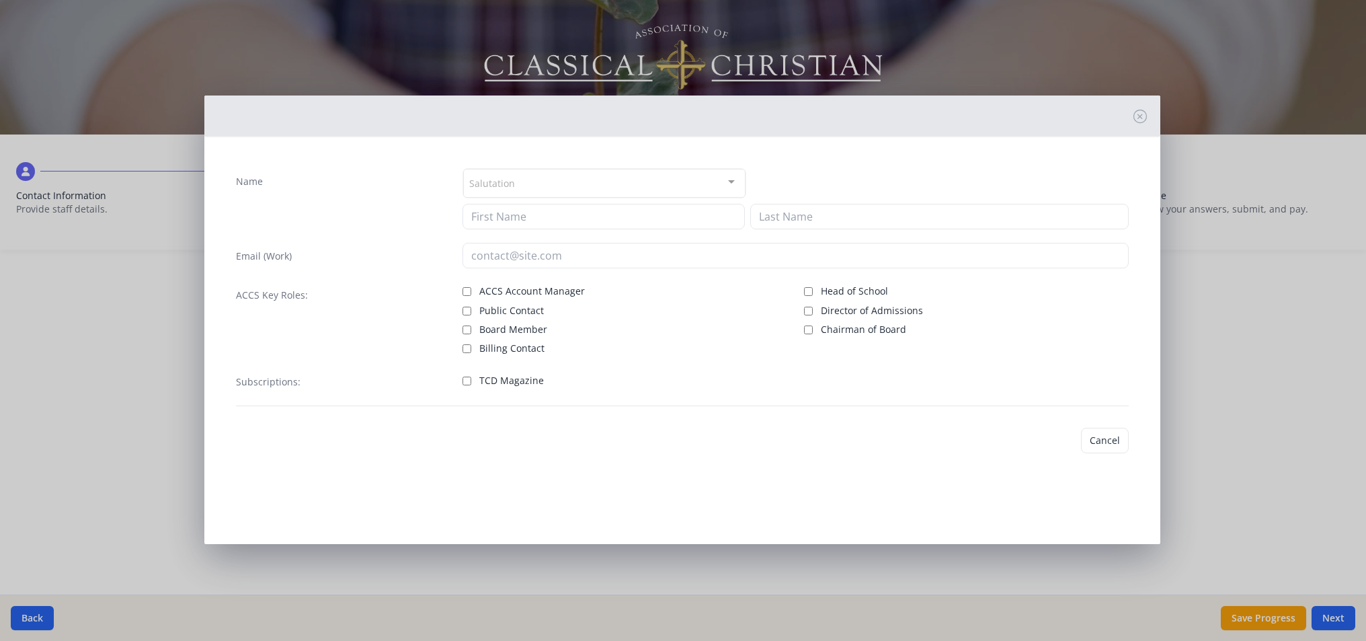
type input "[PERSON_NAME]"
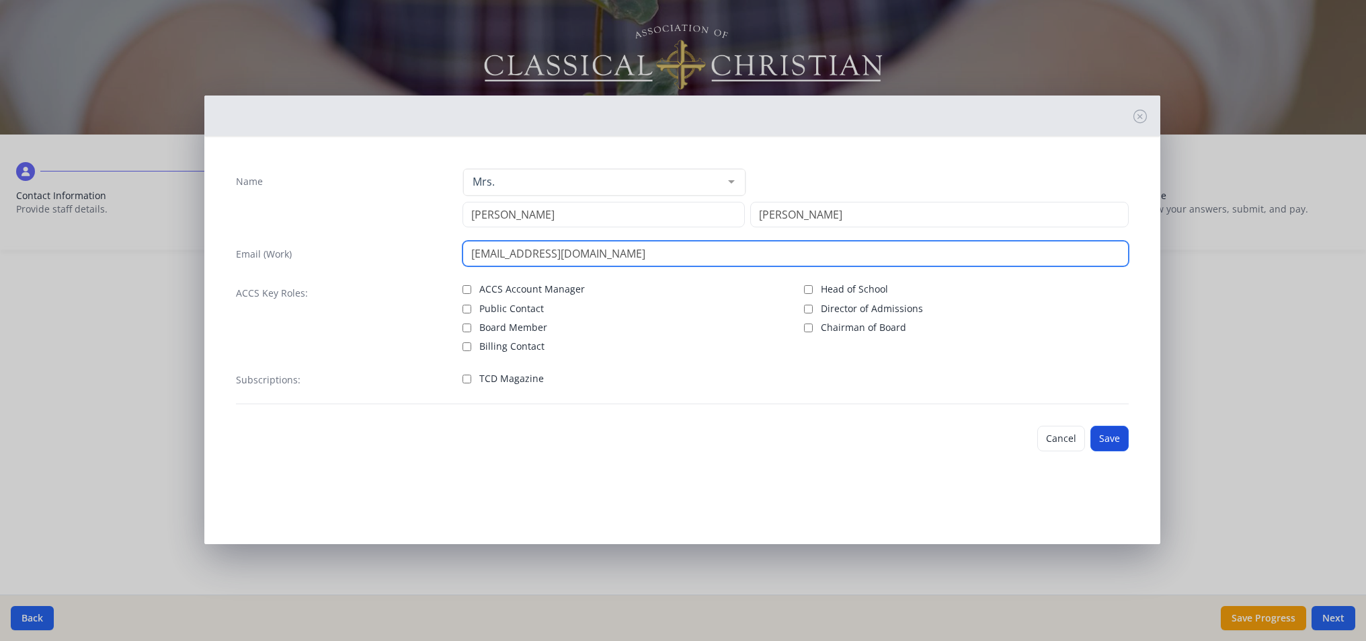
type input "[EMAIL_ADDRESS][DOMAIN_NAME]"
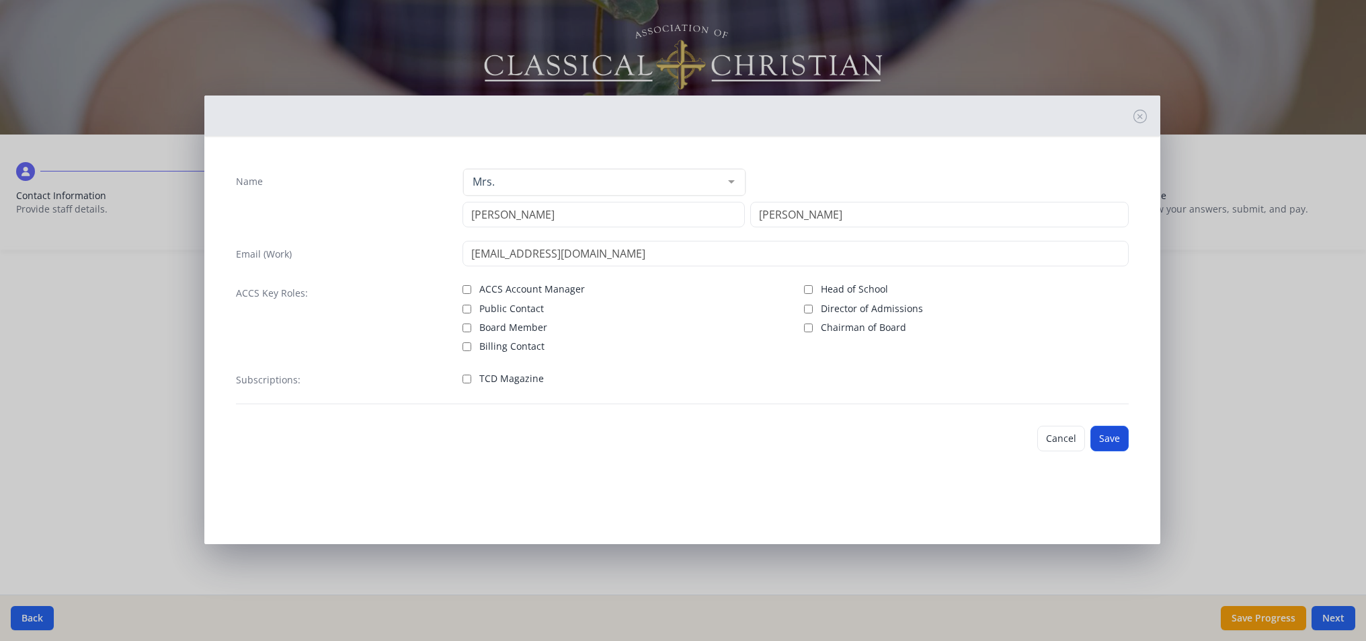
click at [1116, 440] on button "Save" at bounding box center [1110, 439] width 38 height 26
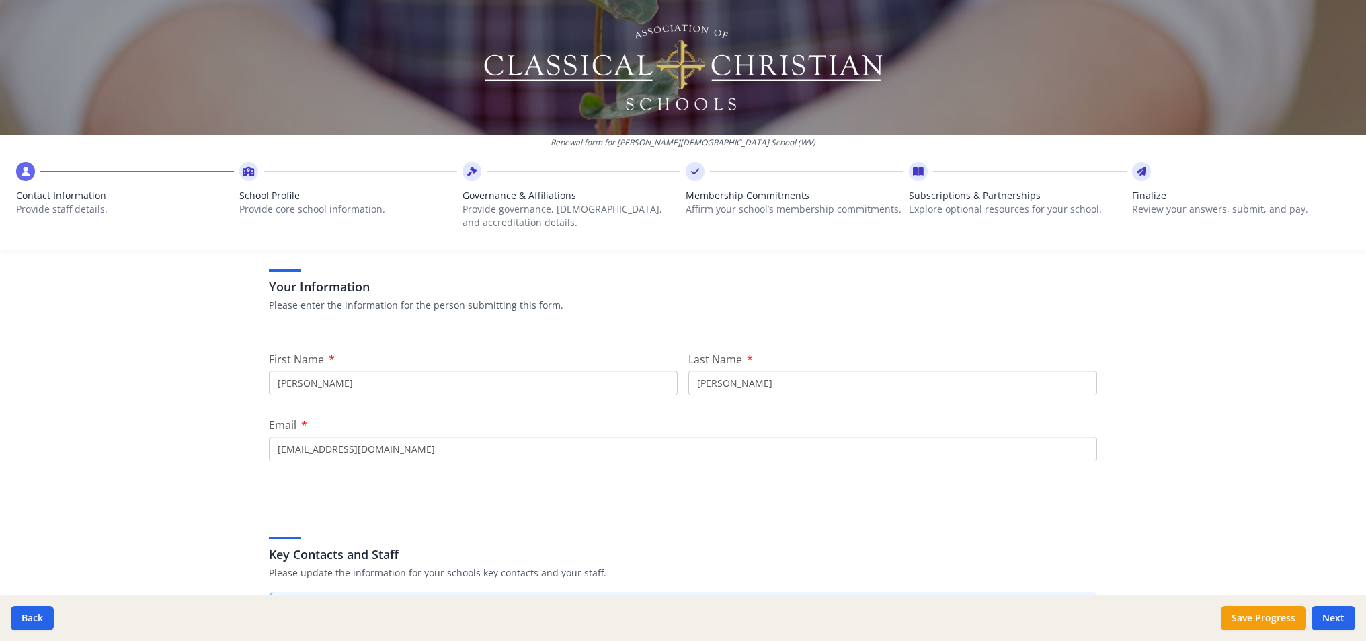
scroll to position [193, 0]
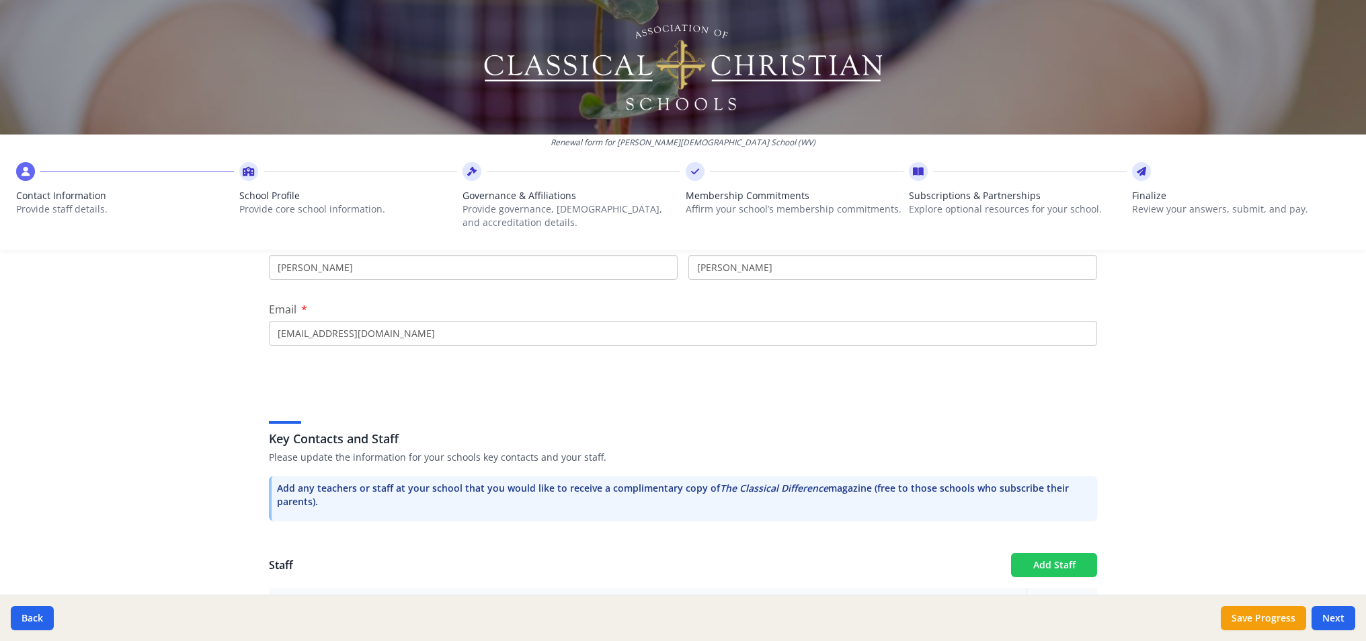
click at [1045, 574] on button "Add Staff" at bounding box center [1054, 565] width 86 height 24
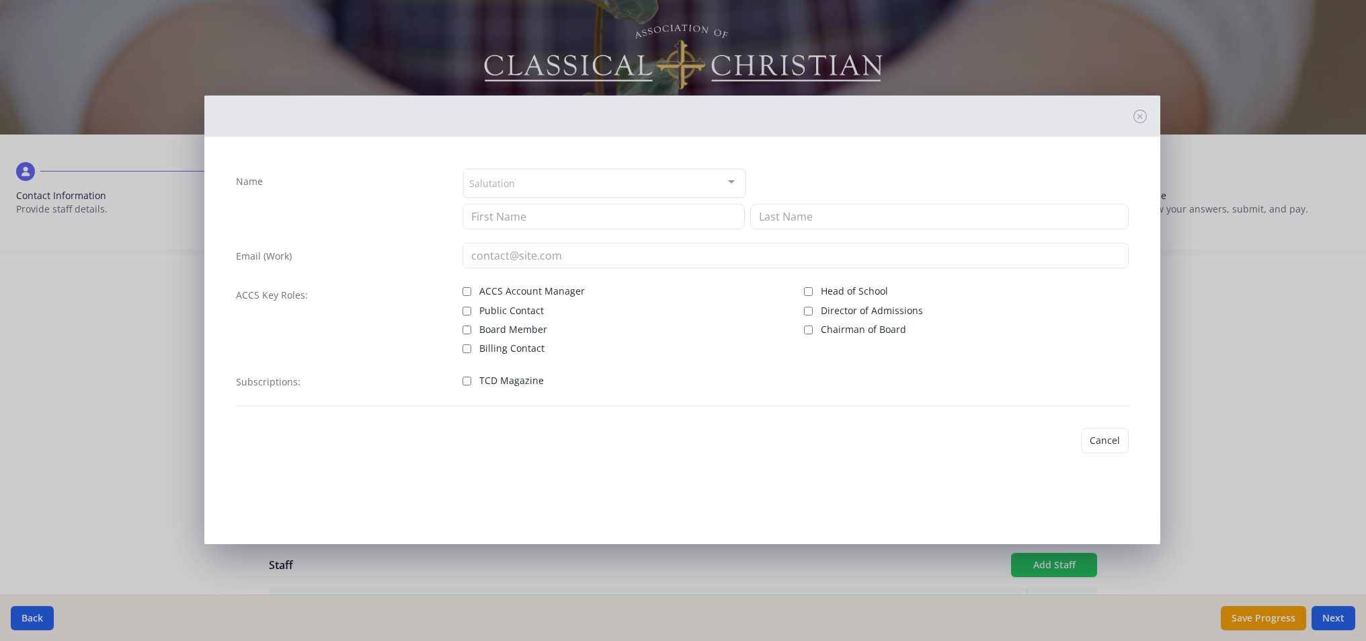
checkbox input "false"
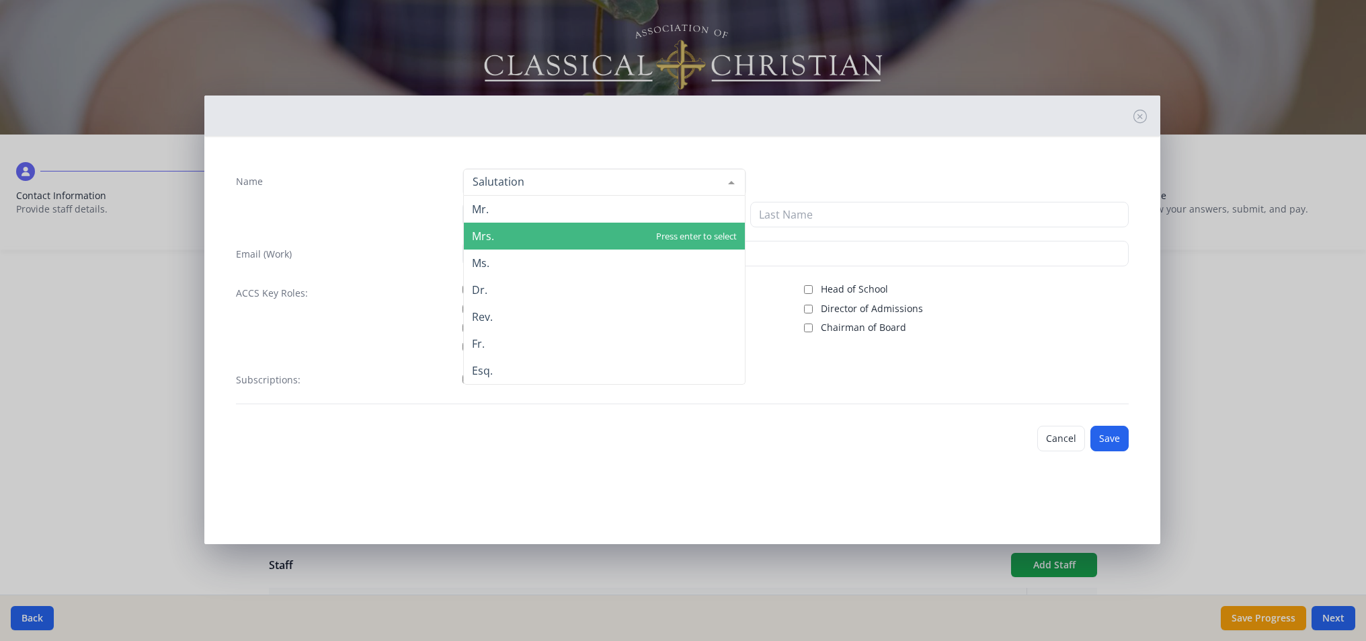
click at [512, 235] on span "Mrs." at bounding box center [604, 236] width 281 height 27
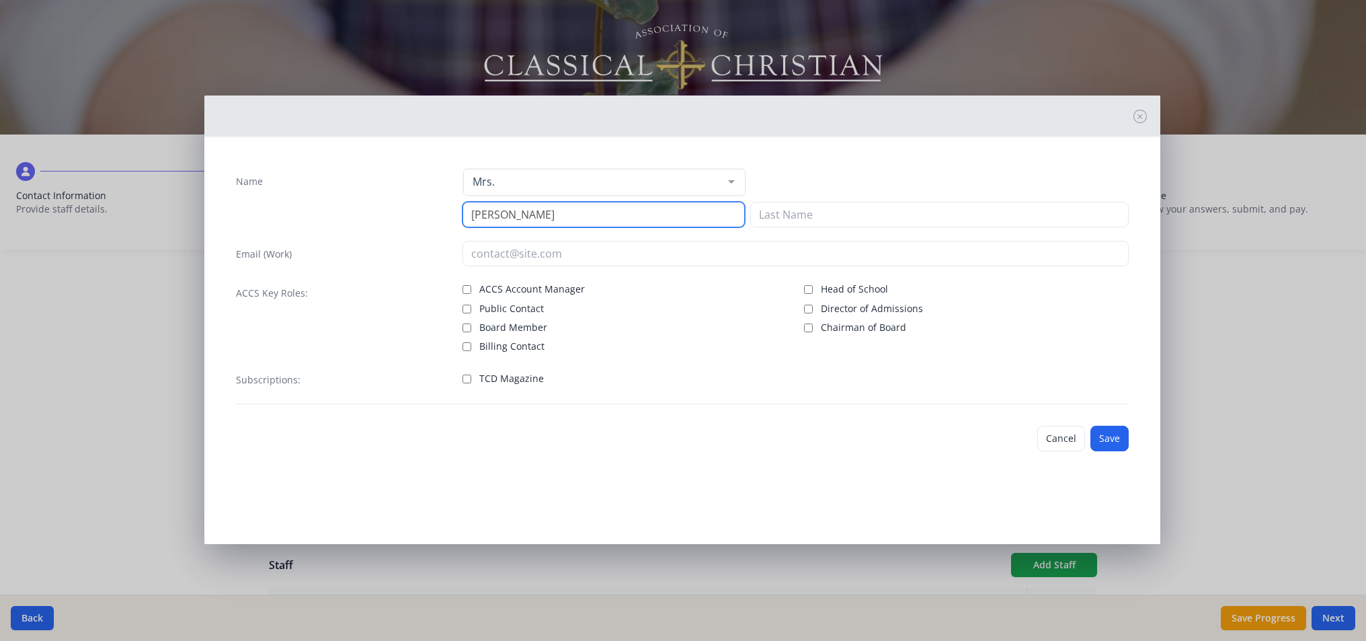
type input "[PERSON_NAME]"
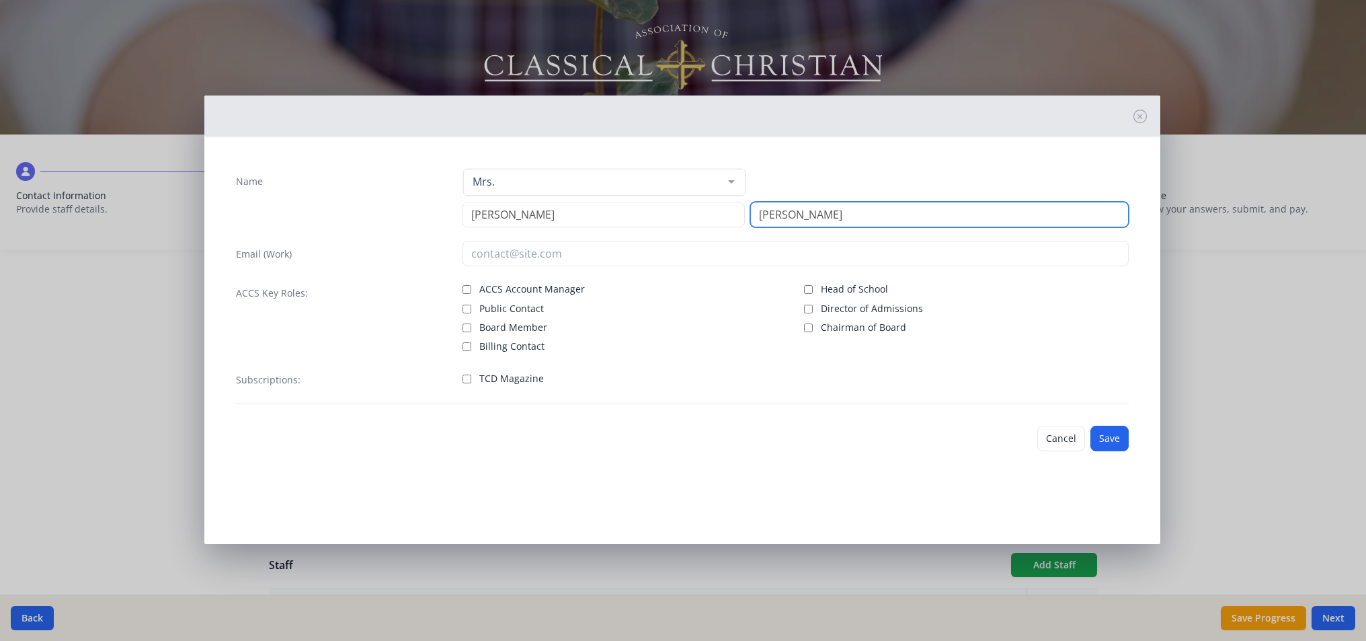
type input "[PERSON_NAME]"
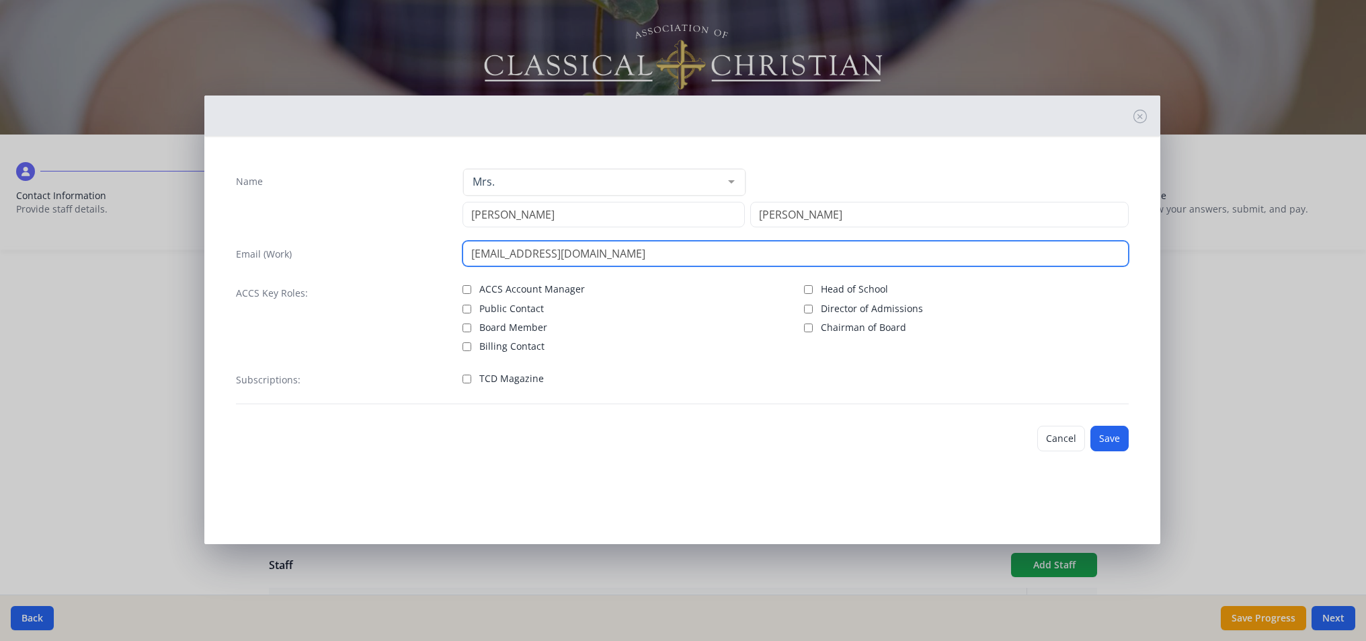
type input "[EMAIL_ADDRESS][DOMAIN_NAME]"
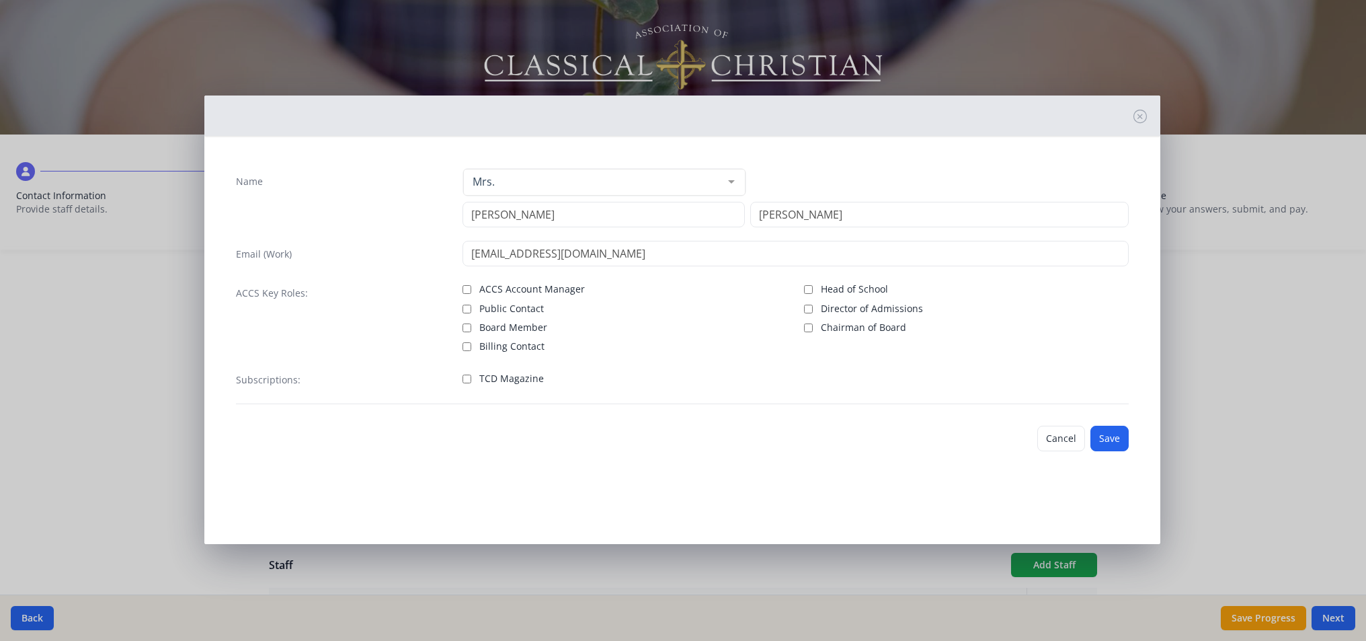
click at [1090, 440] on div "Cancel Save" at bounding box center [682, 438] width 914 height 47
click at [1107, 440] on button "Save" at bounding box center [1110, 439] width 38 height 26
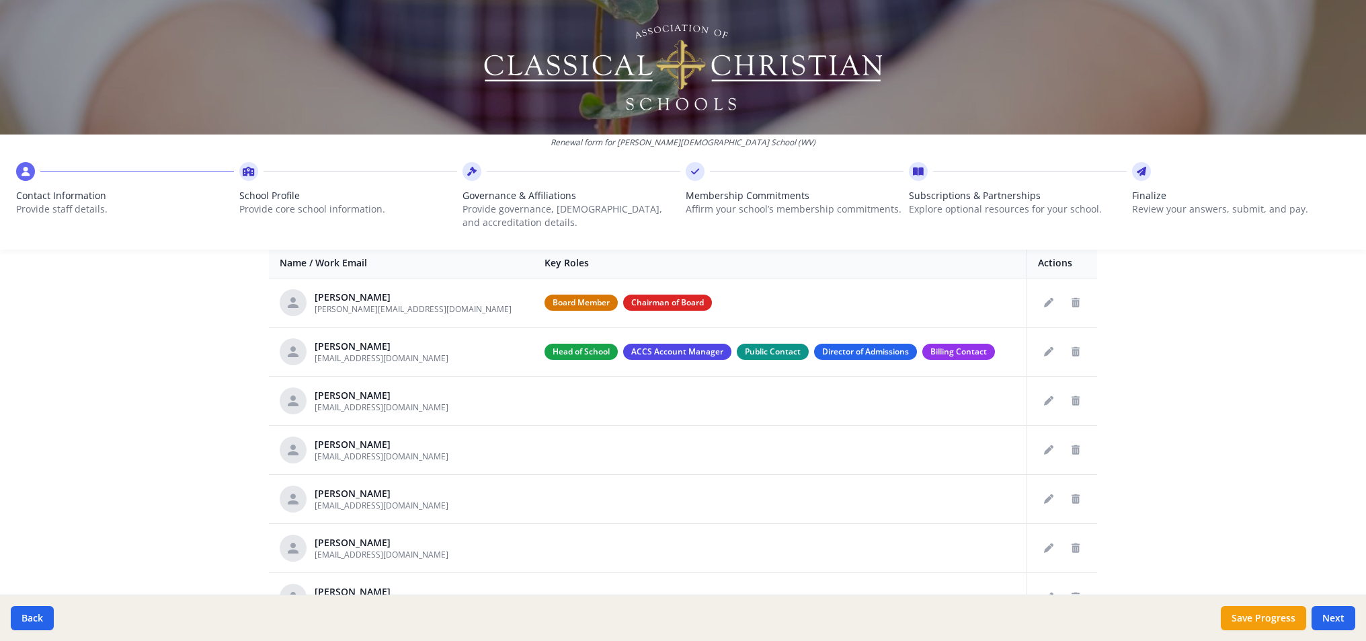
scroll to position [428, 0]
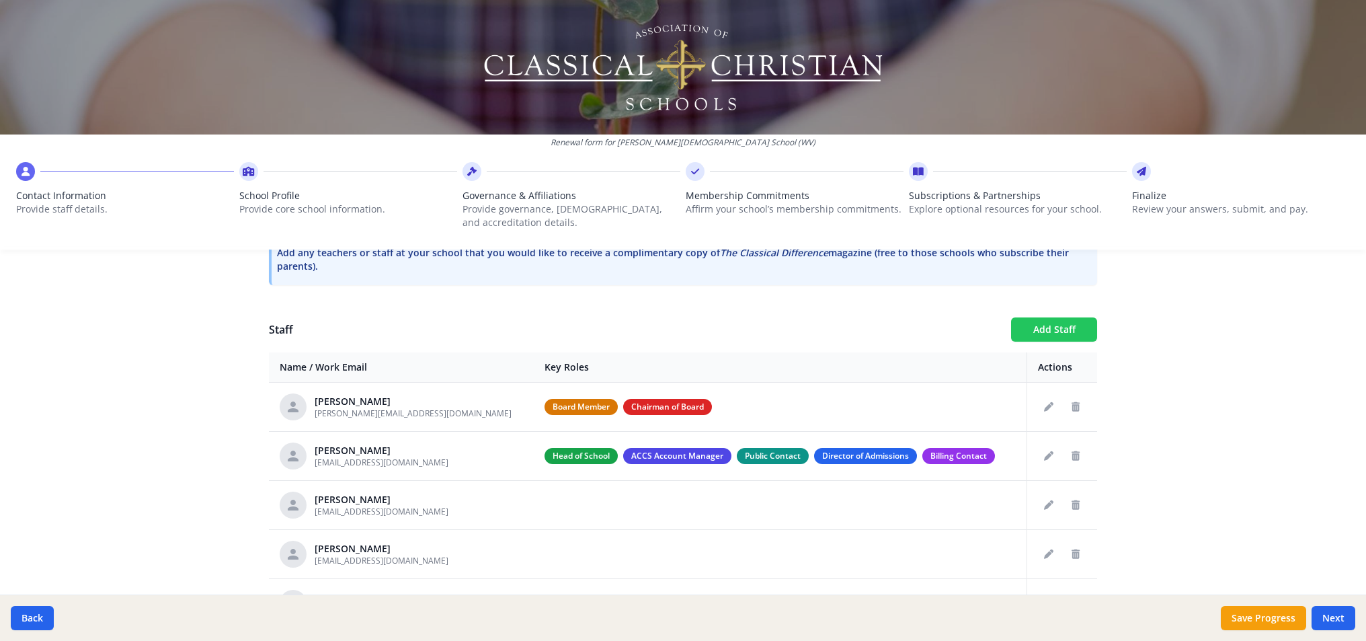
click at [1052, 331] on button "Add Staff" at bounding box center [1054, 329] width 86 height 24
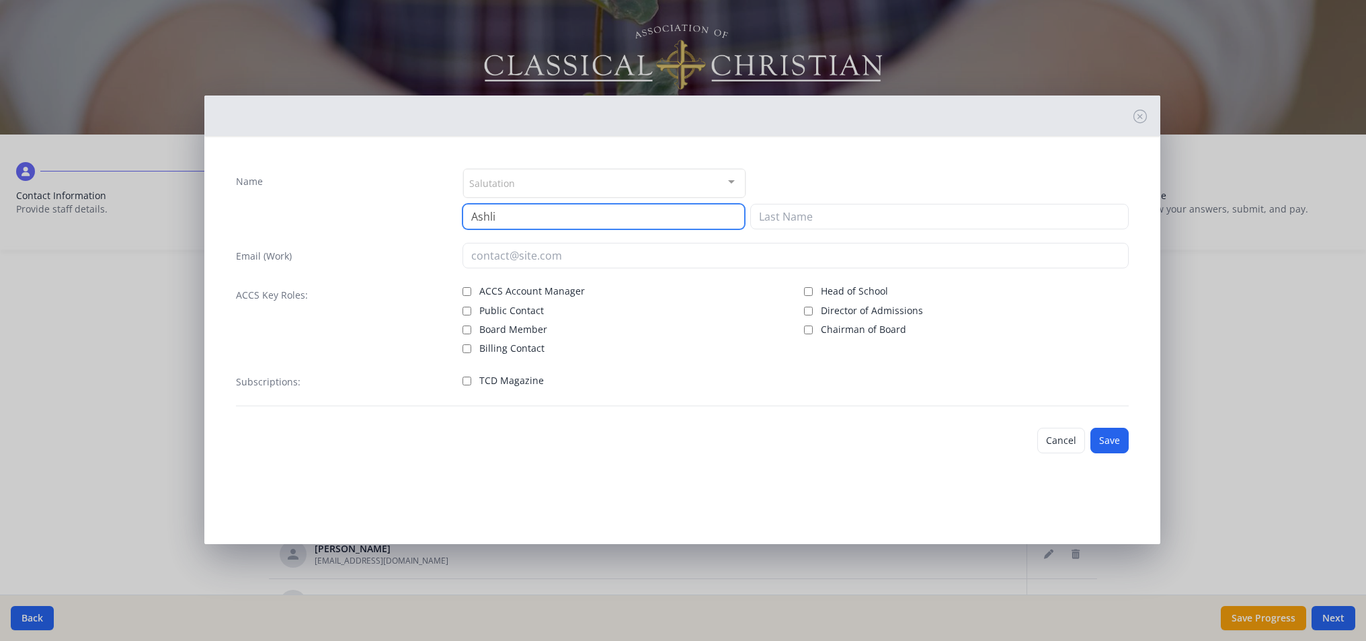
type input "Ashli"
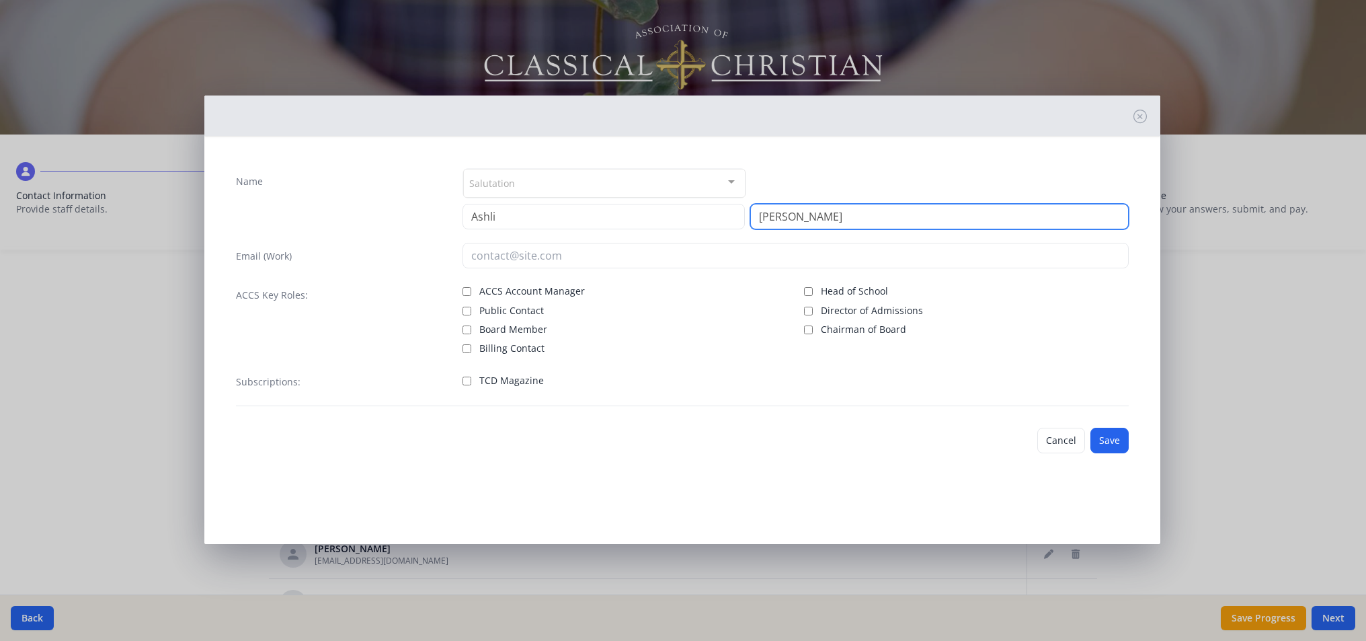
type input "[PERSON_NAME]"
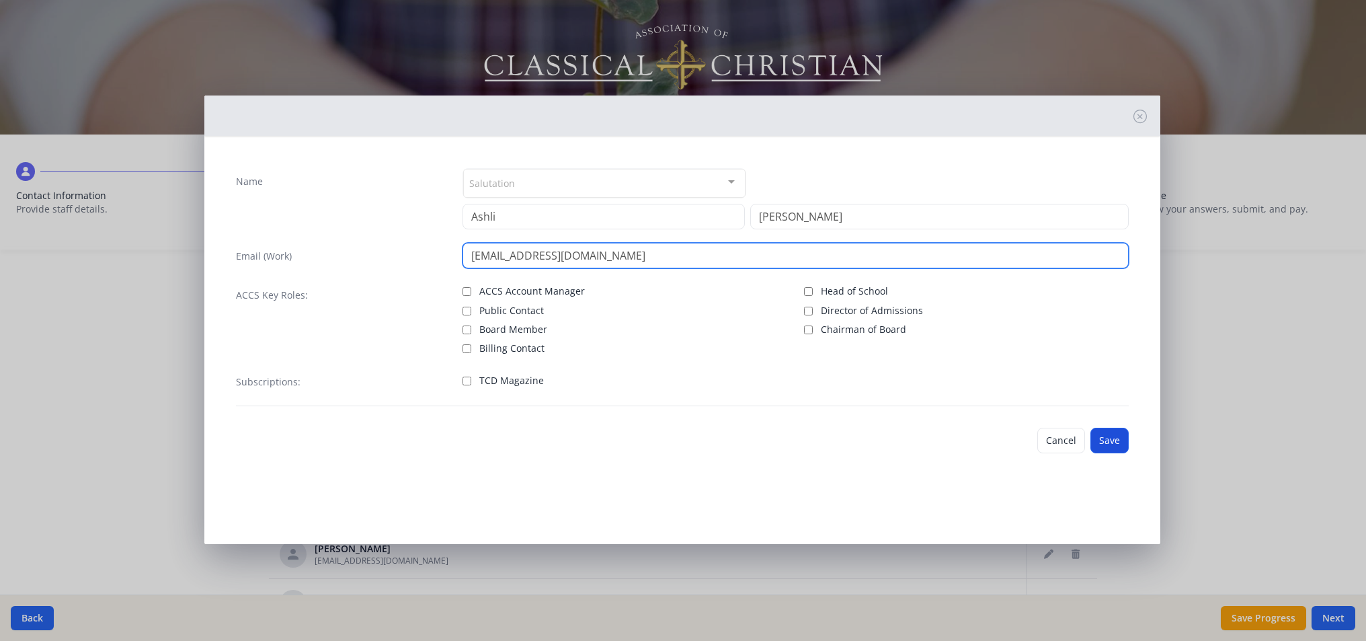
type input "[EMAIL_ADDRESS][DOMAIN_NAME]"
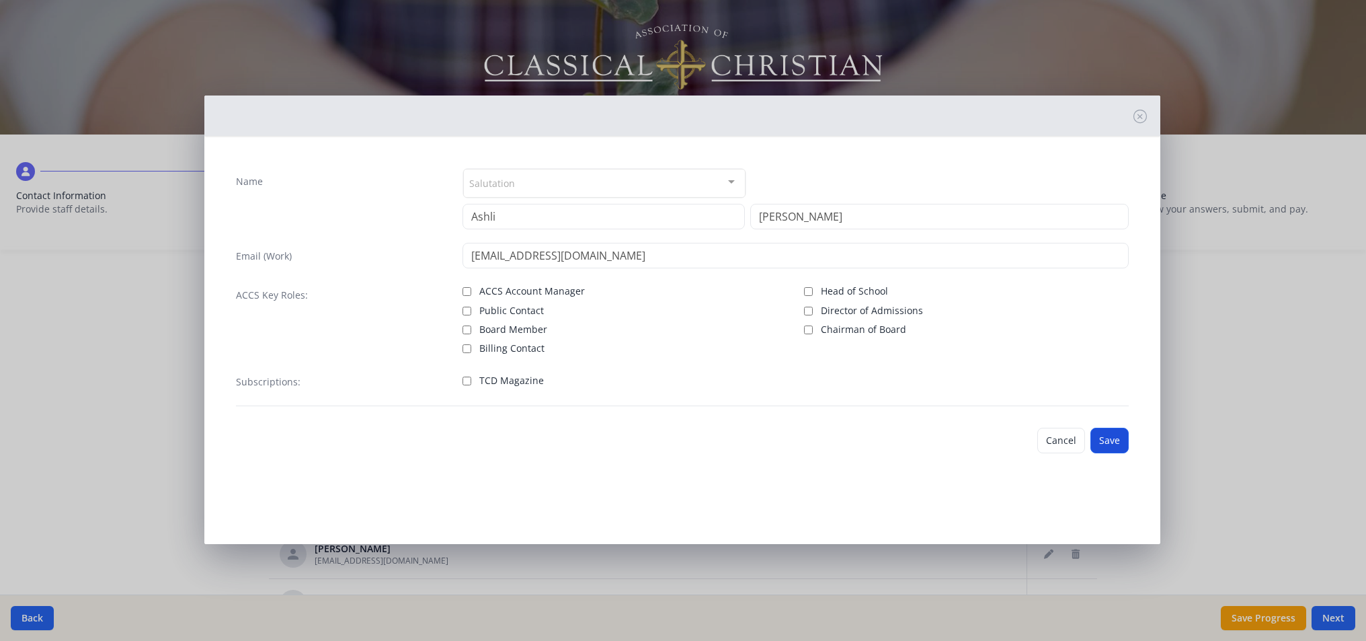
click at [1116, 441] on button "Save" at bounding box center [1110, 441] width 38 height 26
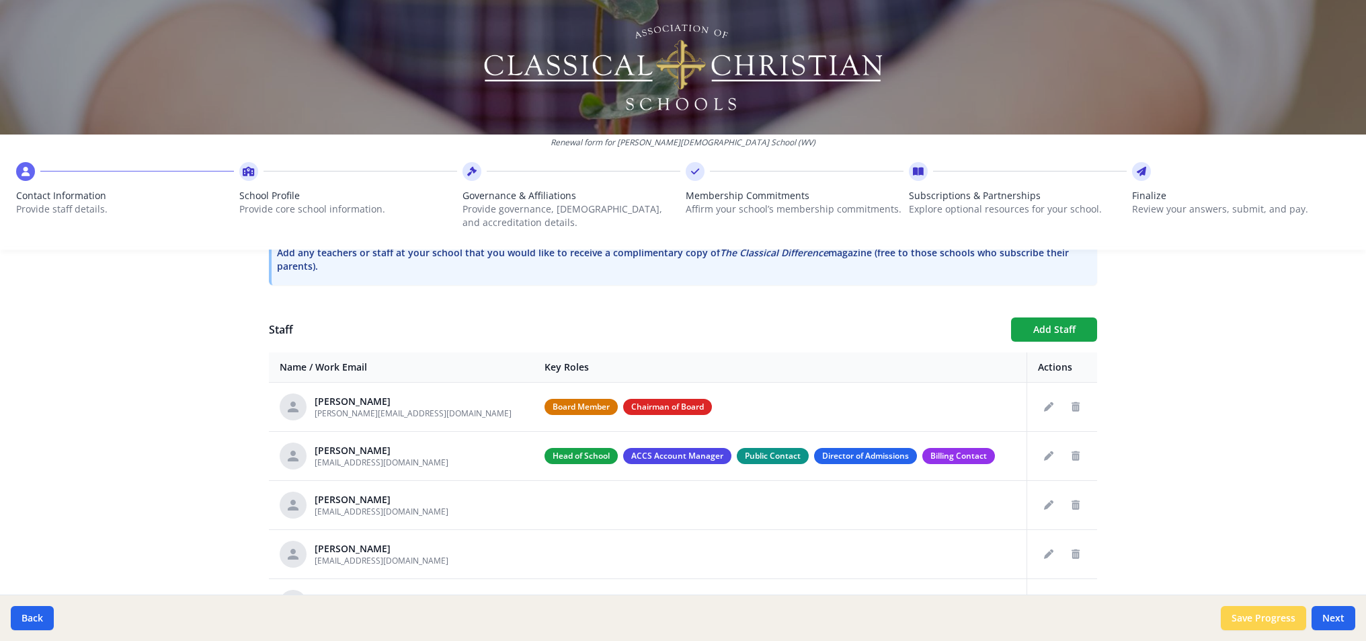
click at [1283, 623] on button "Save Progress" at bounding box center [1263, 618] width 85 height 24
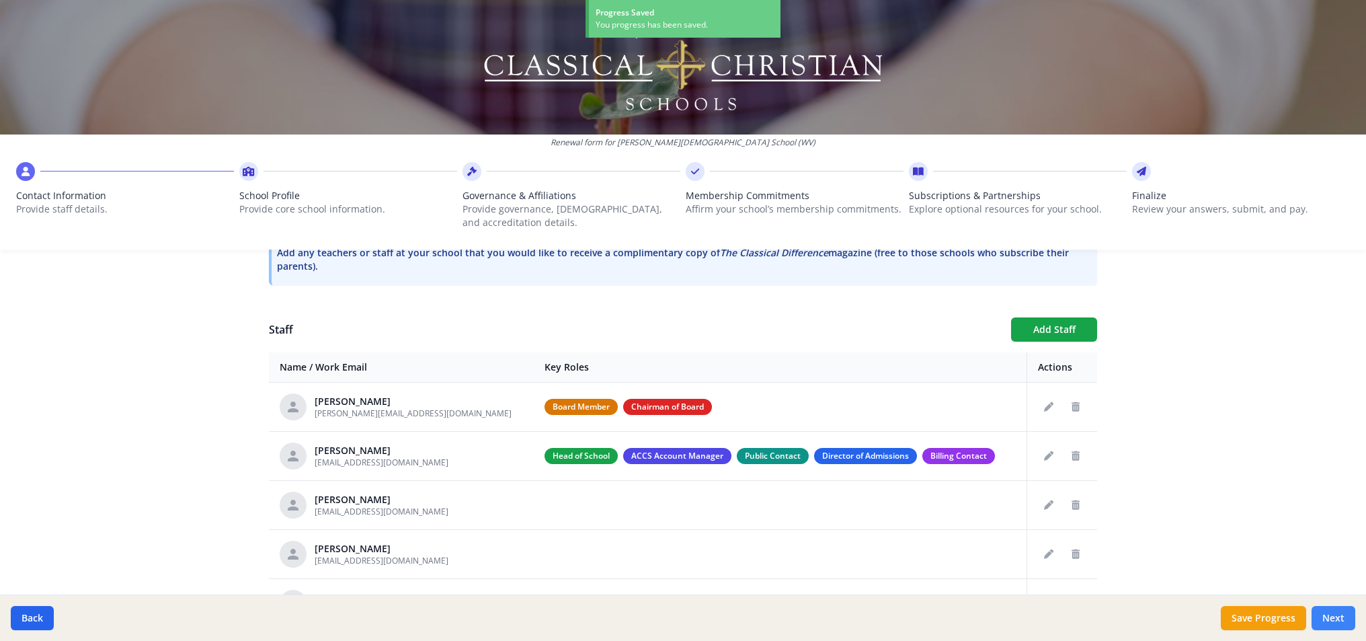
click at [1343, 623] on button "Next" at bounding box center [1334, 618] width 44 height 24
type input "[PHONE_NUMBER]"
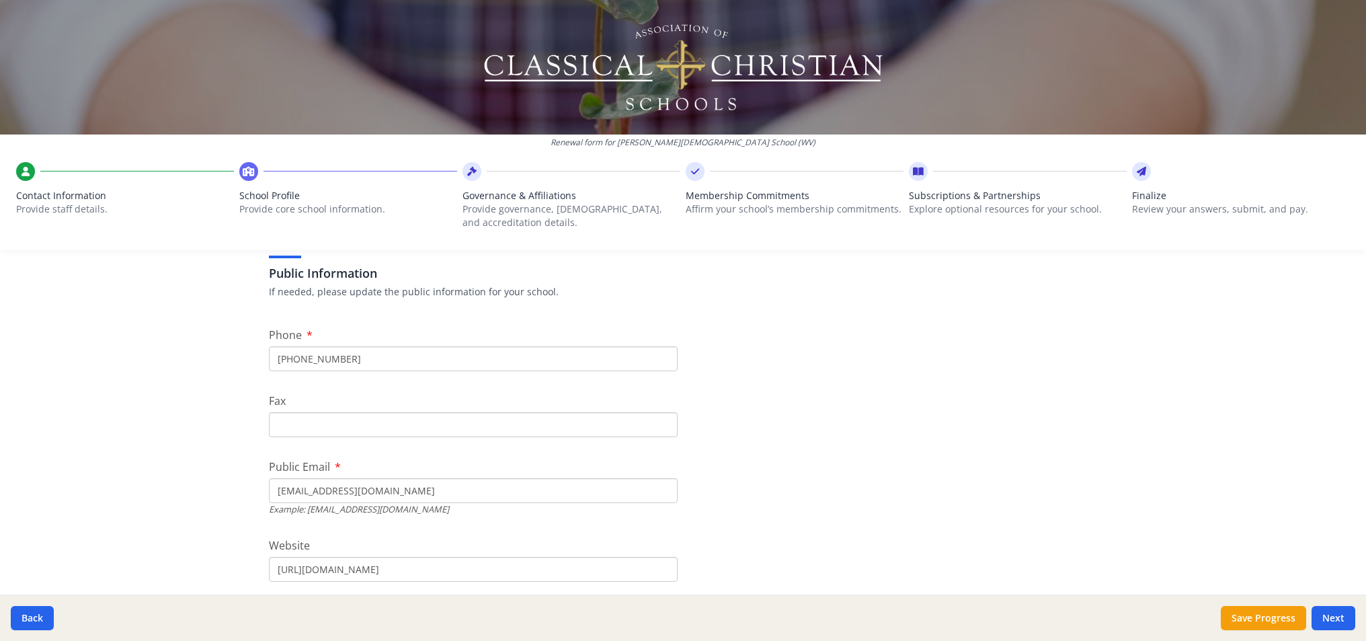
scroll to position [265, 0]
drag, startPoint x: 459, startPoint y: 488, endPoint x: 257, endPoint y: 482, distance: 202.5
type input "[EMAIL_ADDRESS][DOMAIN_NAME]"
click at [238, 412] on div "Renewal form for [PERSON_NAME][DEMOGRAPHIC_DATA] School (WV) Contact Informatio…" at bounding box center [683, 320] width 1366 height 641
drag, startPoint x: 359, startPoint y: 354, endPoint x: 291, endPoint y: 355, distance: 67.9
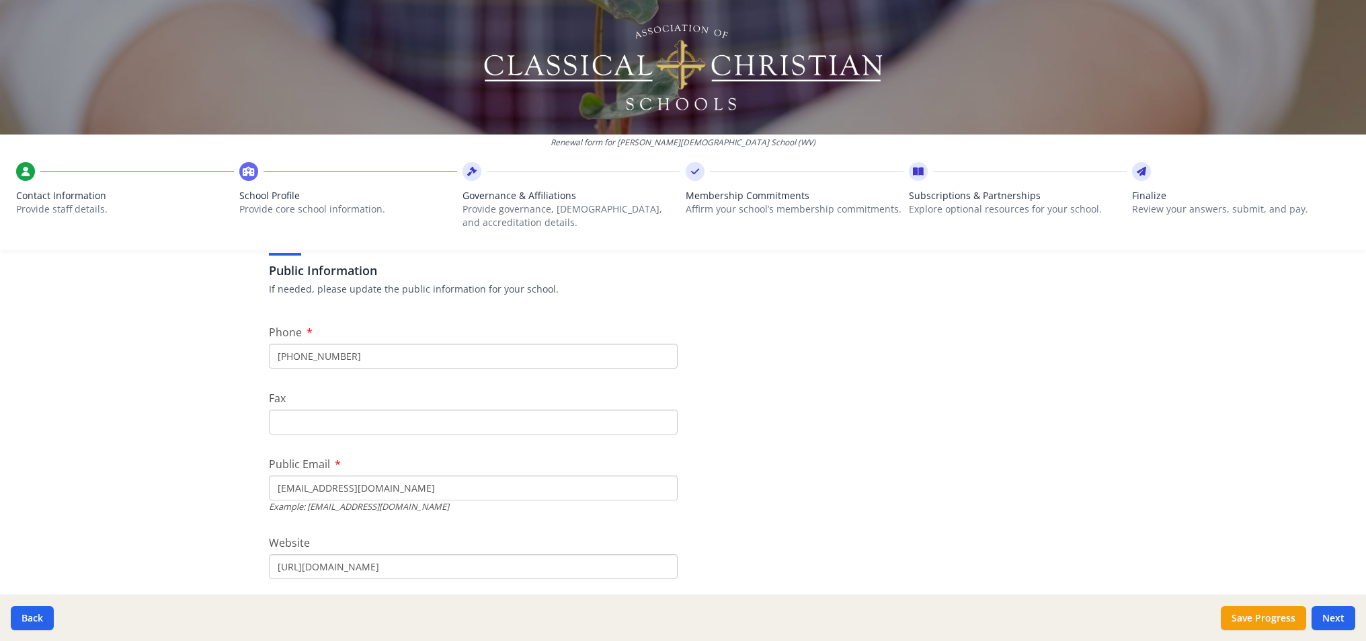
click at [178, 420] on div "Renewal form for [PERSON_NAME][DEMOGRAPHIC_DATA] School (WV) Contact Informatio…" at bounding box center [683, 320] width 1366 height 641
drag, startPoint x: 333, startPoint y: 356, endPoint x: 292, endPoint y: 356, distance: 41.0
click at [292, 356] on input "[PHONE_NUMBER]" at bounding box center [473, 356] width 409 height 25
paste input "24 6125"
click at [290, 355] on input "[PHONE_NUMBER]" at bounding box center [473, 356] width 409 height 25
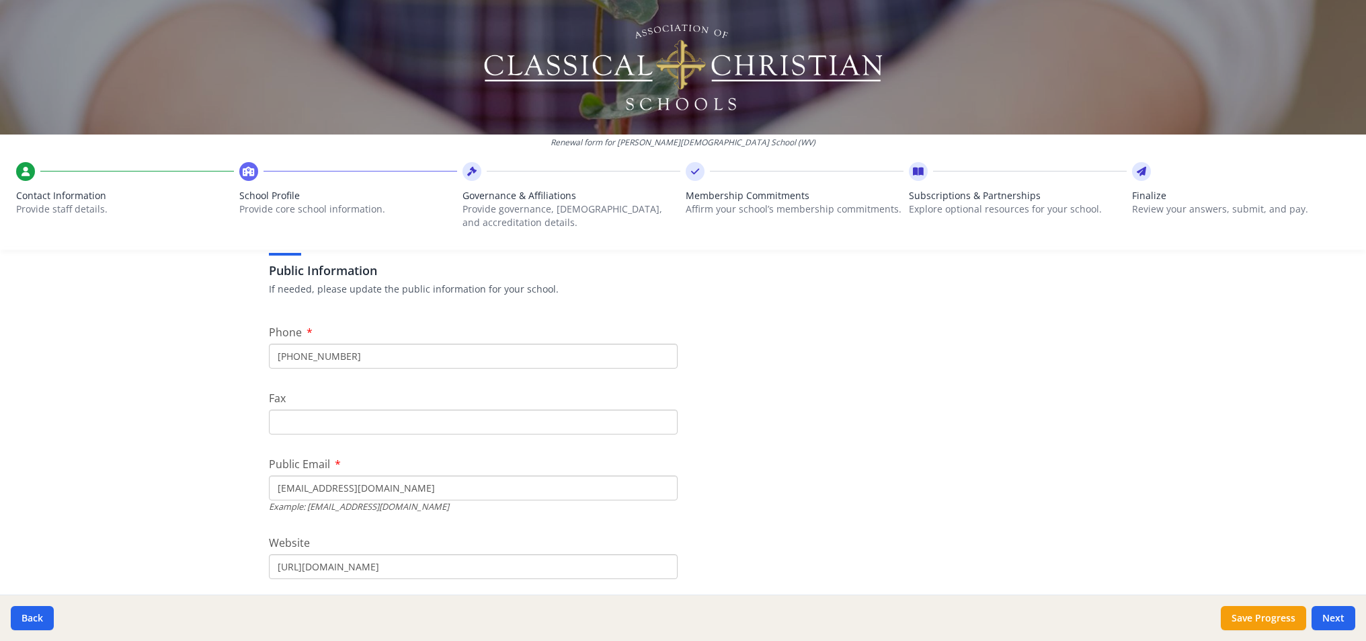
type input "[PHONE_NUMBER]"
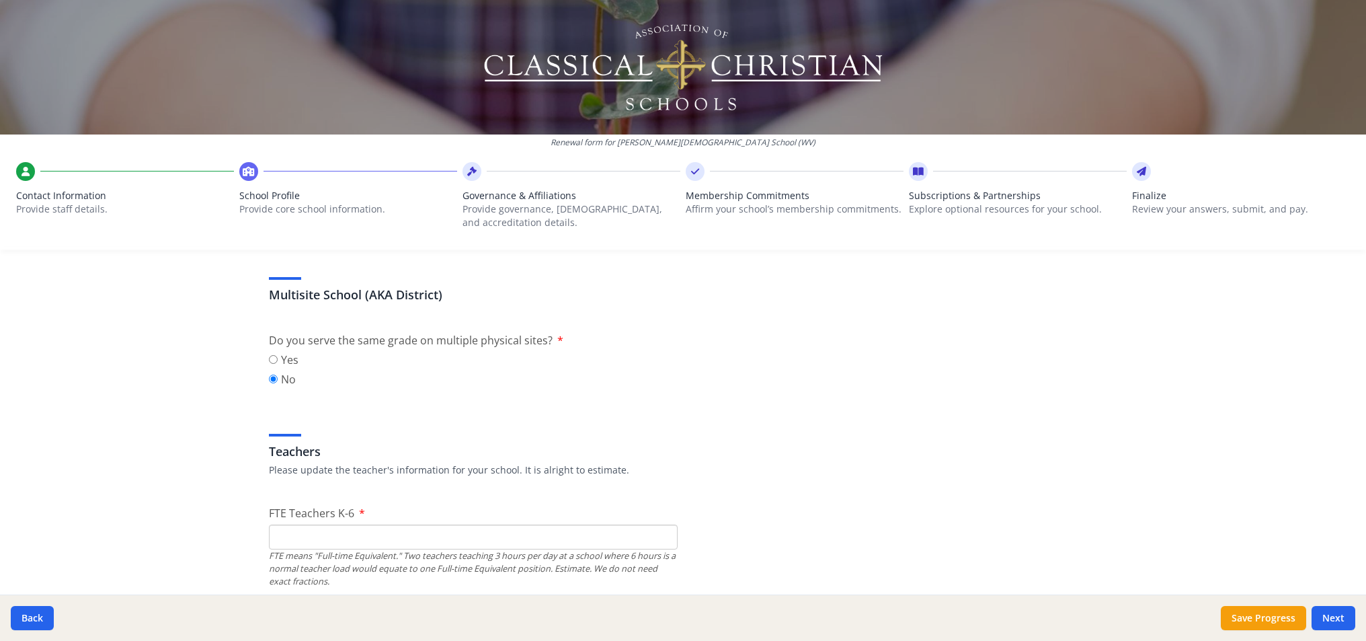
scroll to position [696, 0]
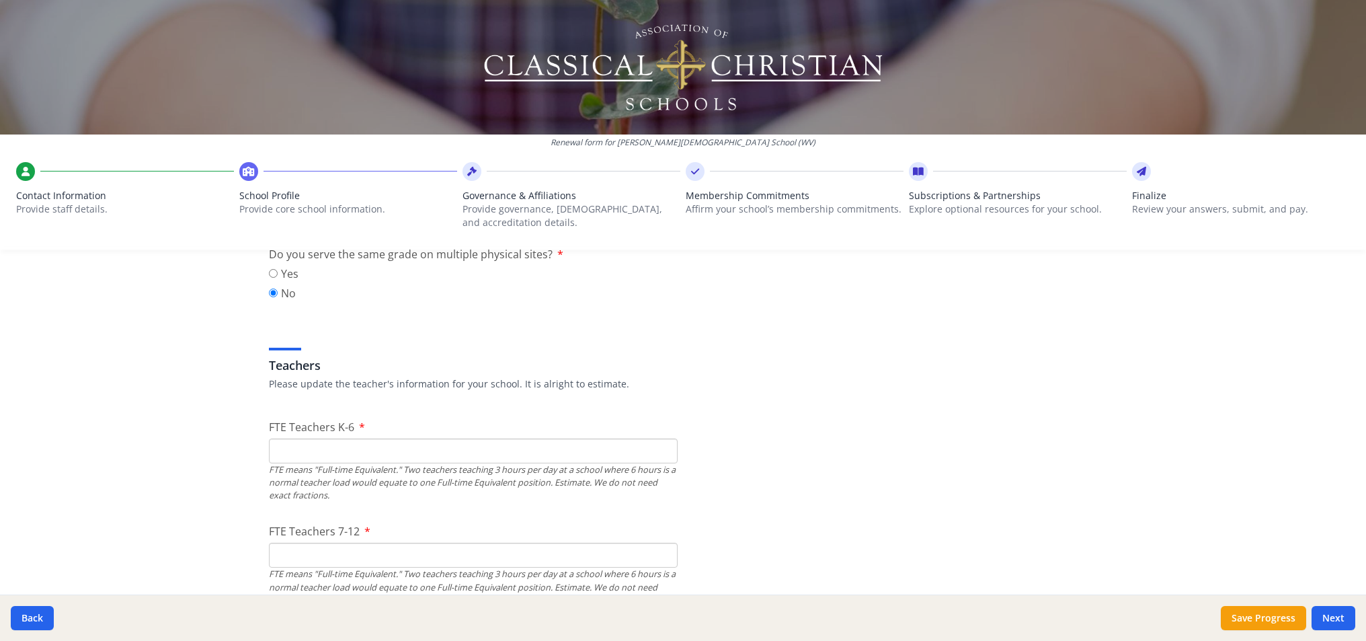
click at [635, 451] on input "FTE Teachers K-6" at bounding box center [473, 450] width 409 height 25
click at [663, 451] on input "0" at bounding box center [473, 450] width 409 height 25
click at [660, 452] on input "0" at bounding box center [473, 450] width 409 height 25
type input "9"
click at [626, 558] on input "FTE Teachers 7-12" at bounding box center [473, 555] width 409 height 25
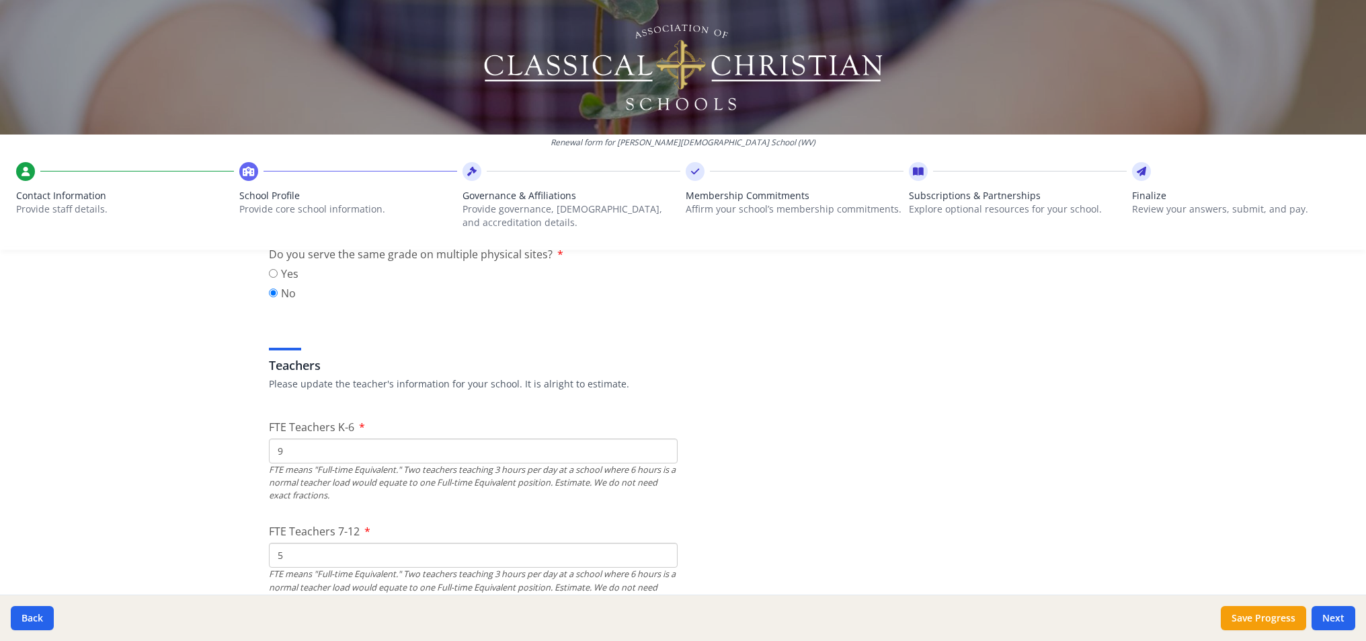
type input "5"
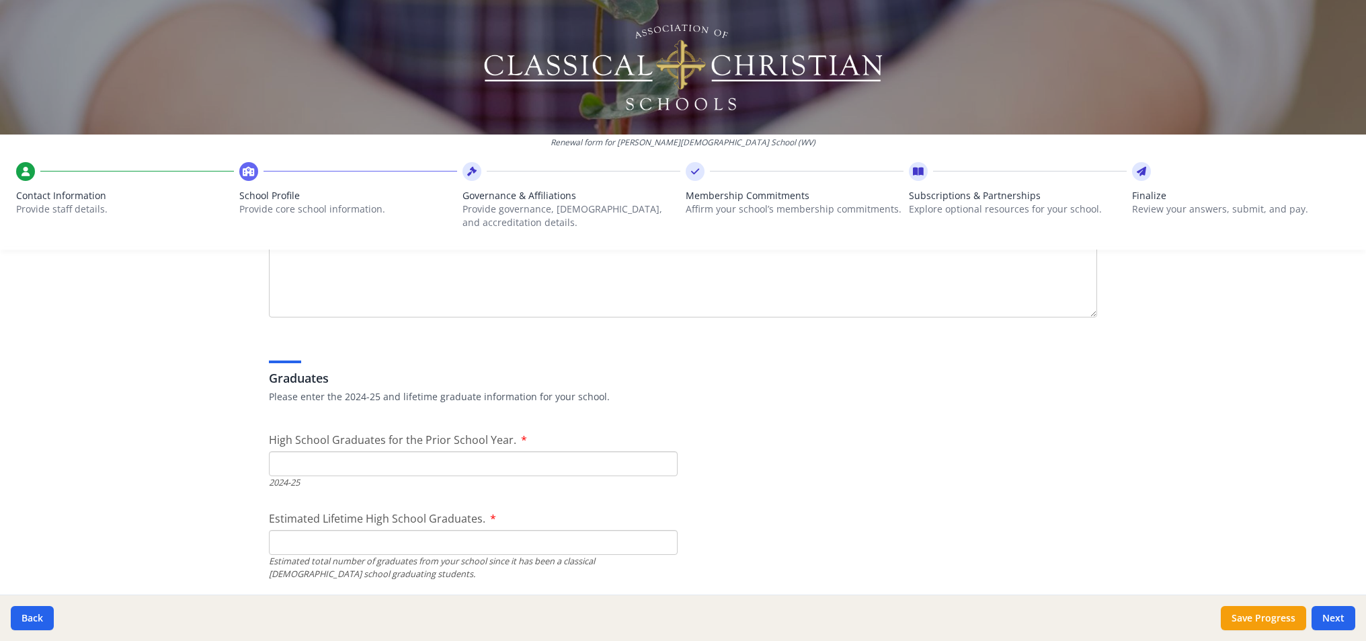
scroll to position [1928, 0]
click at [638, 465] on input "High School Graduates for the Prior School Year." at bounding box center [473, 461] width 409 height 25
type input "0"
click at [561, 539] on input "Estimated Lifetime High School Graduates." at bounding box center [473, 539] width 409 height 25
type input "1"
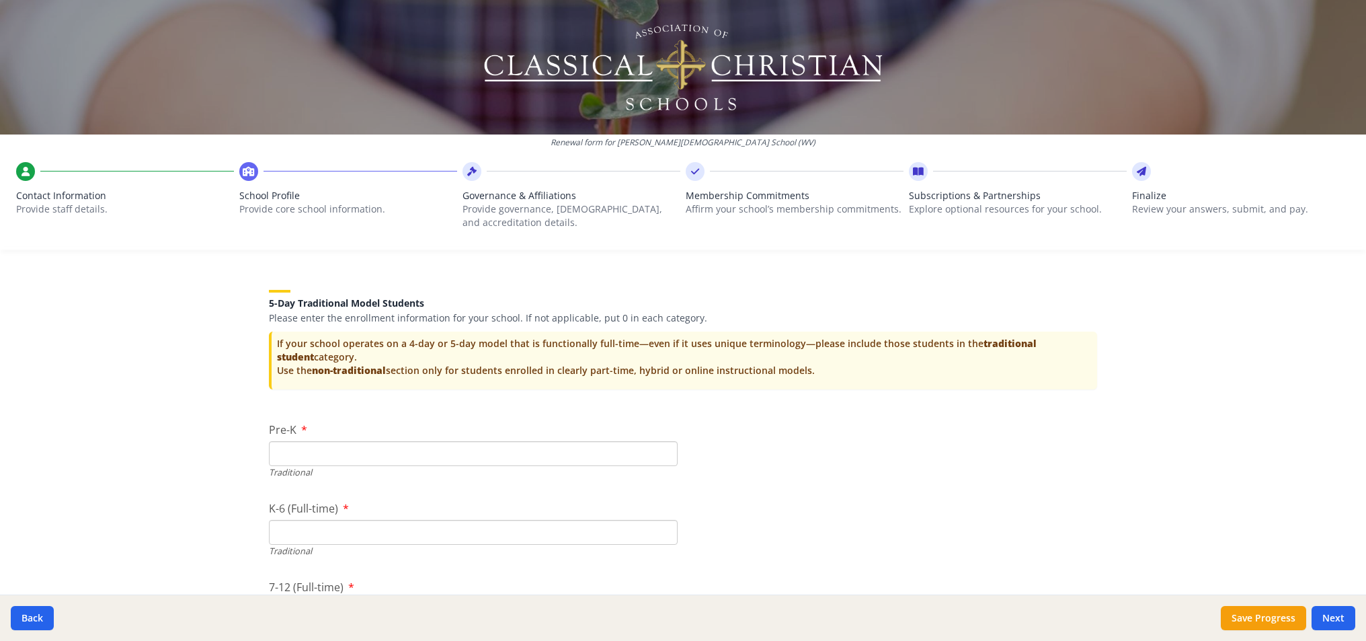
scroll to position [2879, 0]
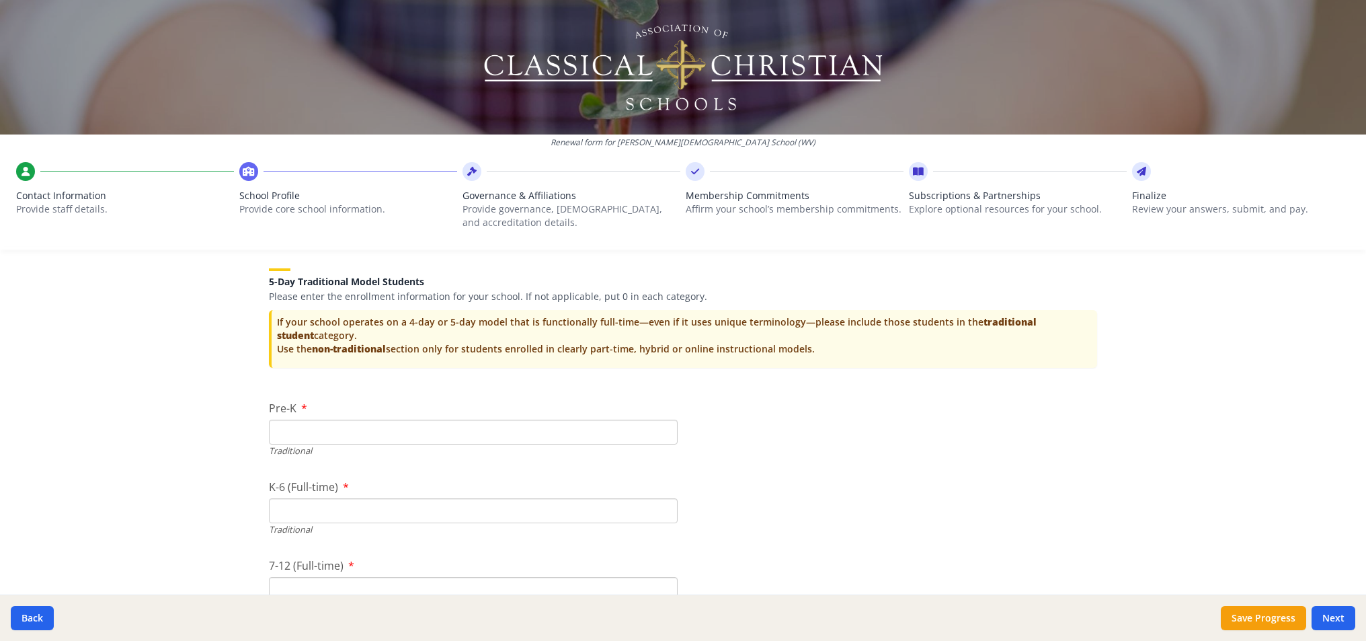
click at [624, 428] on input "Pre-K" at bounding box center [473, 432] width 409 height 25
type input "8"
type input "62"
click at [303, 580] on input "7-12 (Full-time)" at bounding box center [473, 589] width 409 height 25
type input "31"
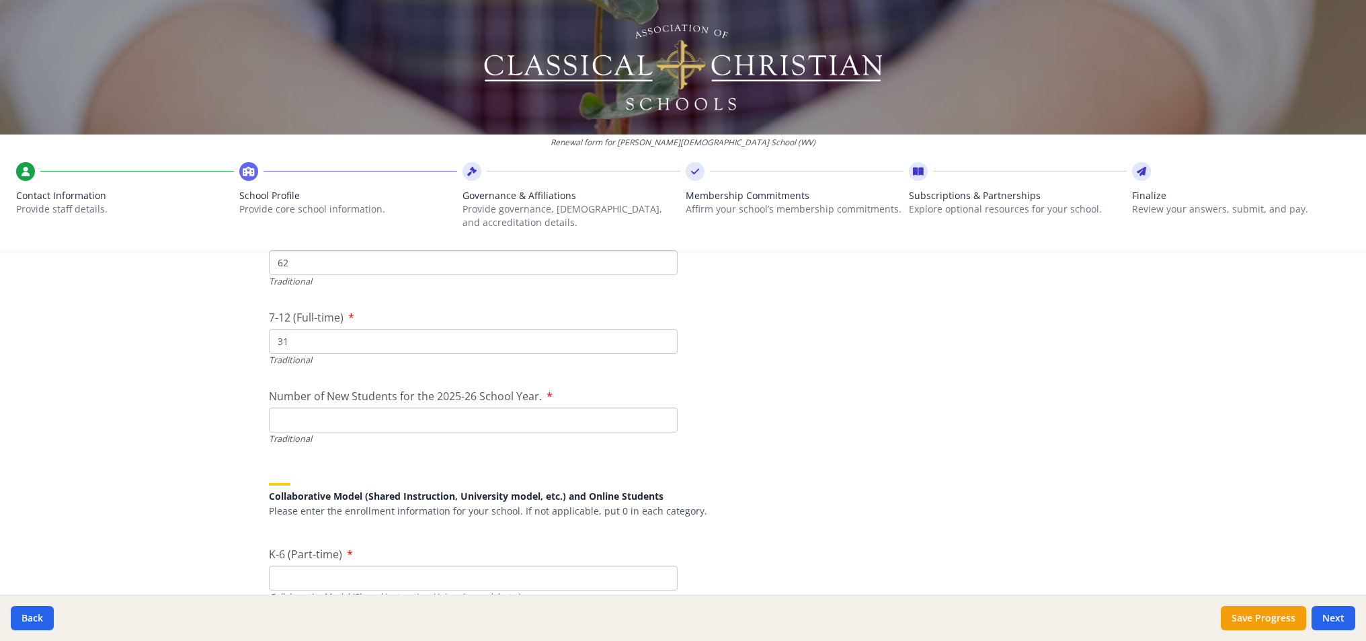
scroll to position [3130, 0]
click at [367, 414] on input "Number of New Students for the 2025-26 School Year." at bounding box center [473, 417] width 409 height 25
type input "26"
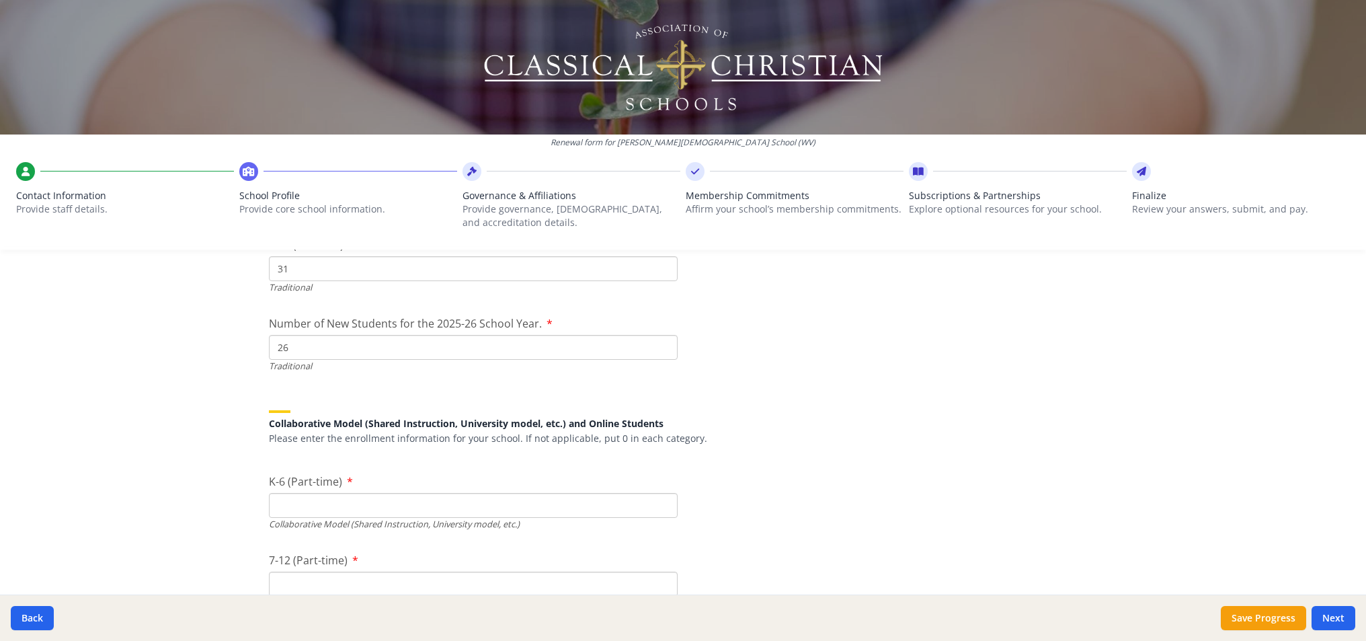
scroll to position [3224, 0]
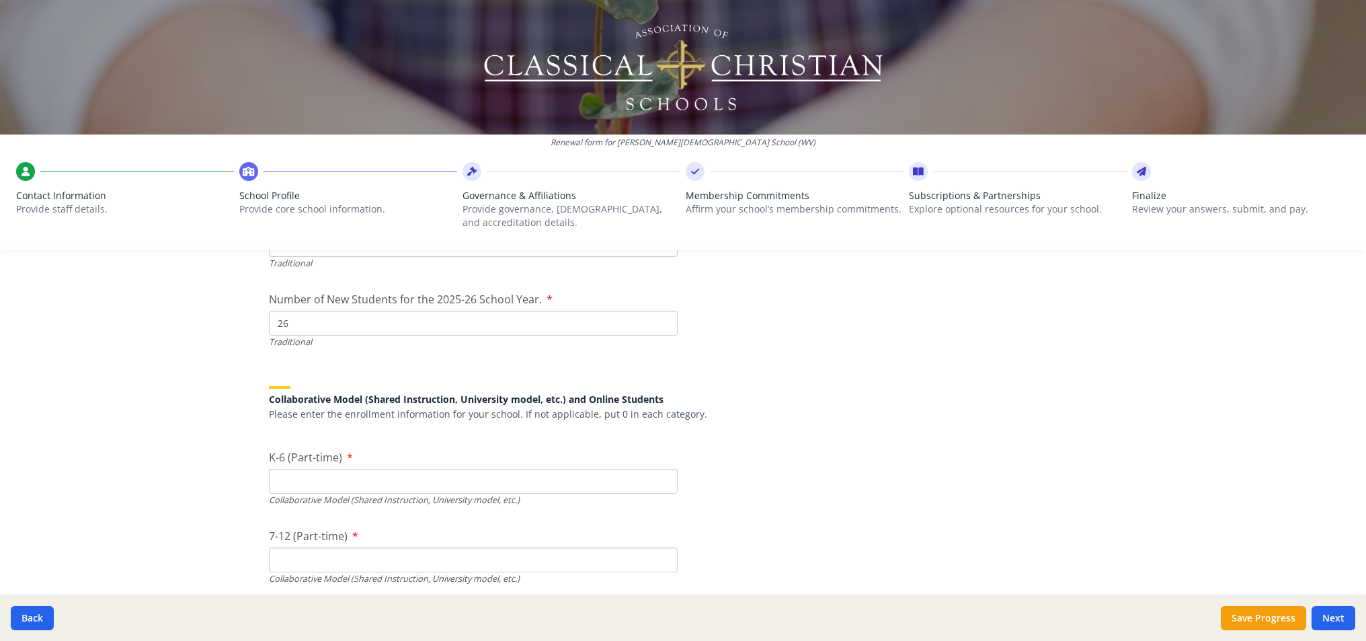
click at [380, 469] on input "K-6 (Part-time)" at bounding box center [473, 481] width 409 height 25
type input "0"
click at [367, 548] on input "7-12 (Part-time)" at bounding box center [473, 559] width 409 height 25
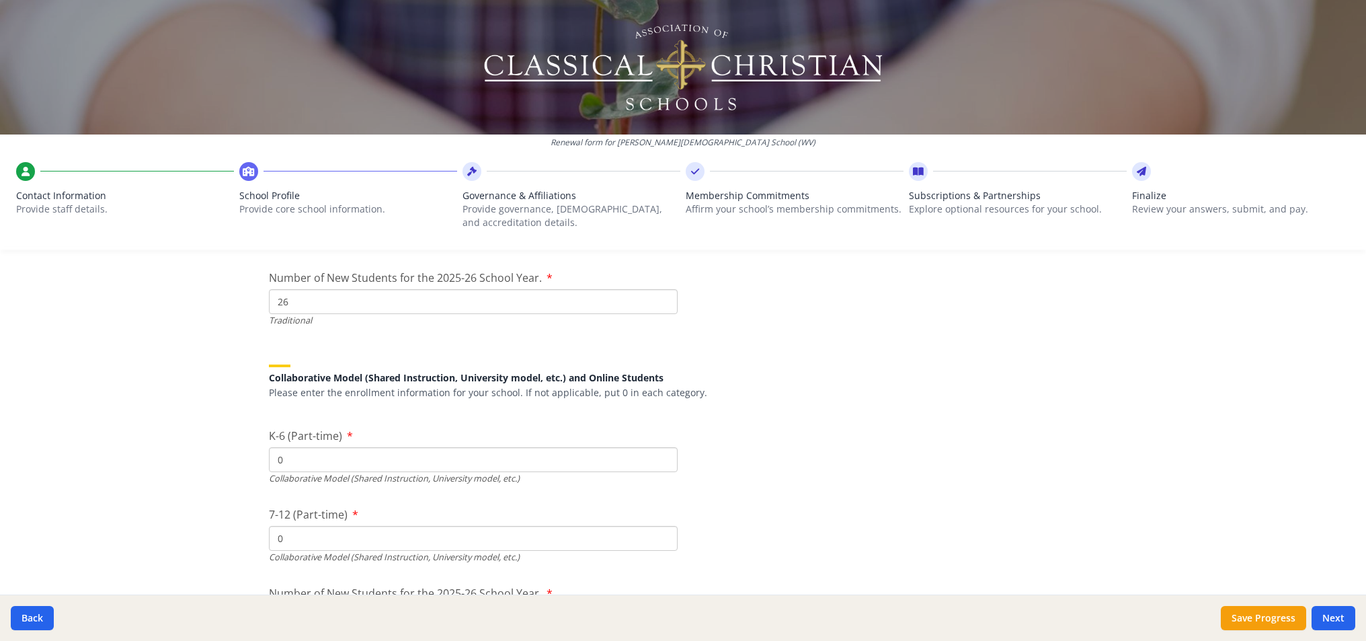
scroll to position [3303, 0]
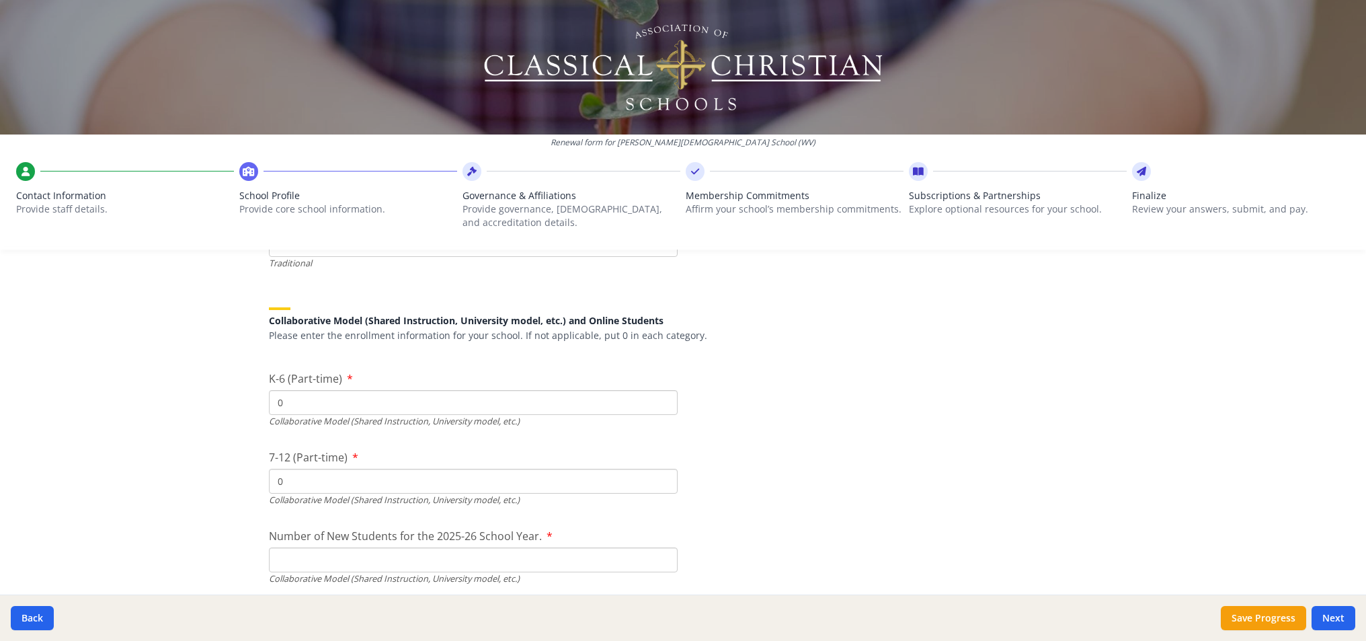
type input "0"
click at [341, 257] on input "Number of New Students for the 2025-26 School Year." at bounding box center [473, 244] width 409 height 25
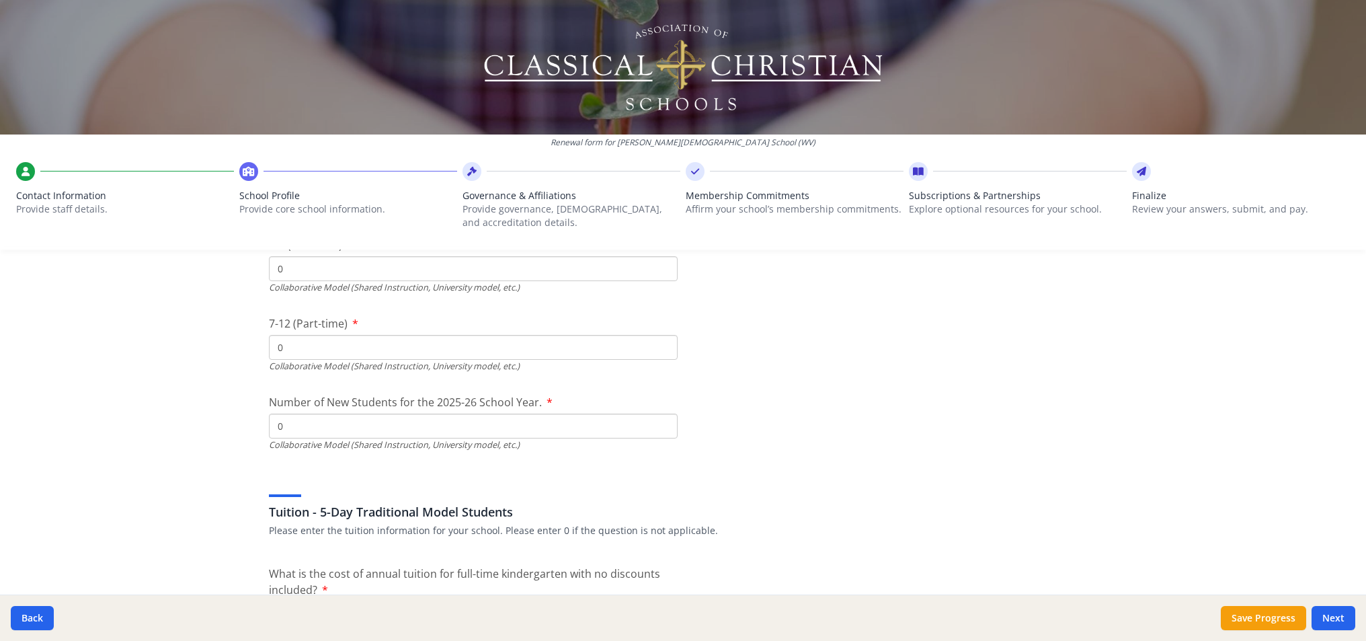
type input "0"
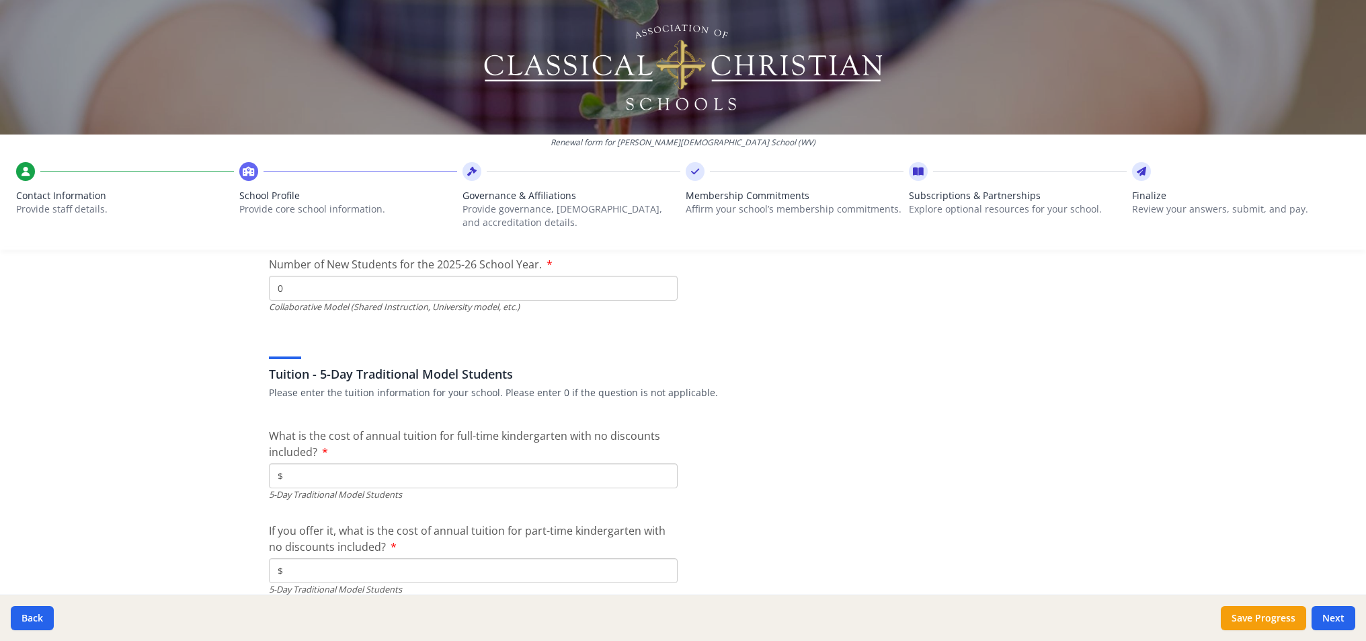
scroll to position [3585, 0]
